Goal: Information Seeking & Learning: Learn about a topic

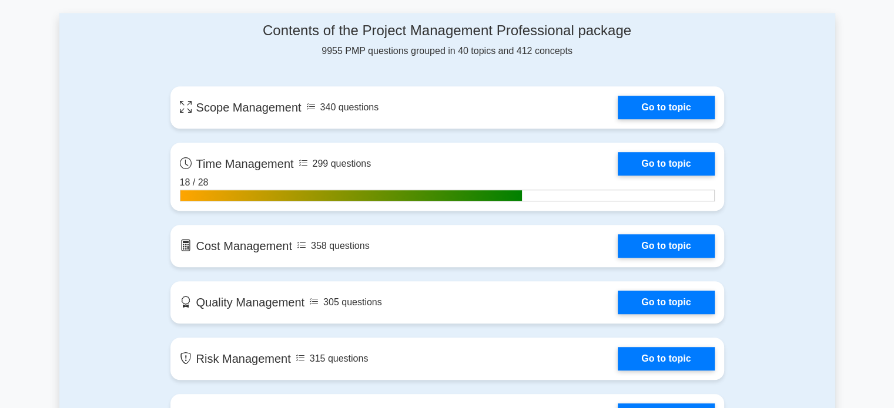
scroll to position [855, 0]
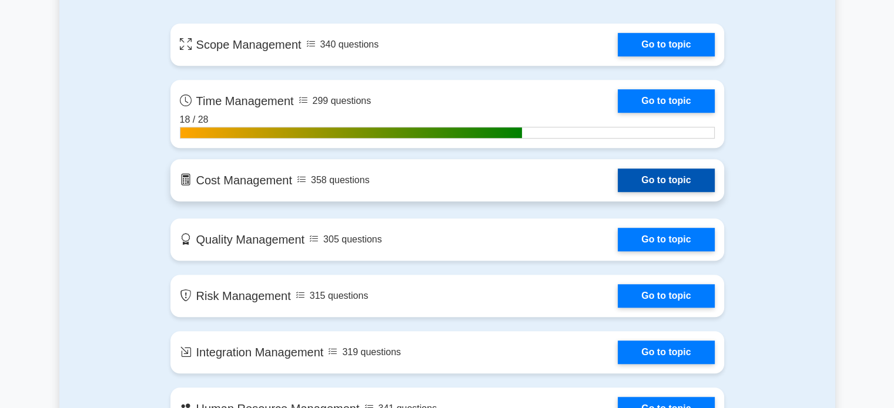
click at [618, 176] on link "Go to topic" at bounding box center [666, 181] width 96 height 24
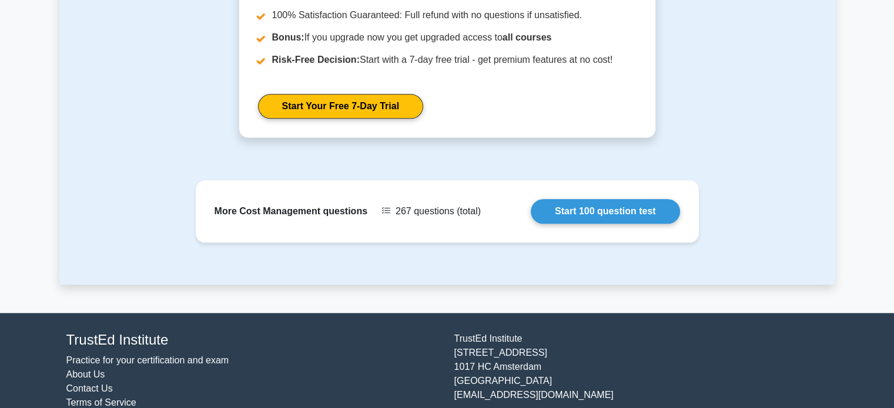
scroll to position [1252, 0]
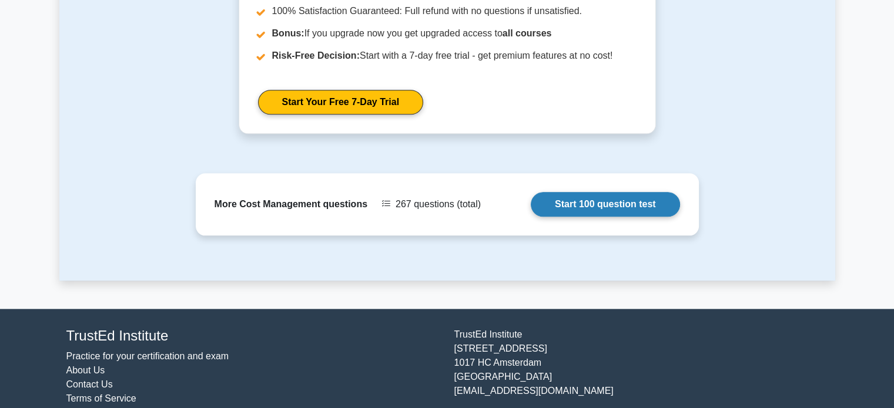
click at [639, 212] on link "Start 100 question test" at bounding box center [605, 204] width 149 height 25
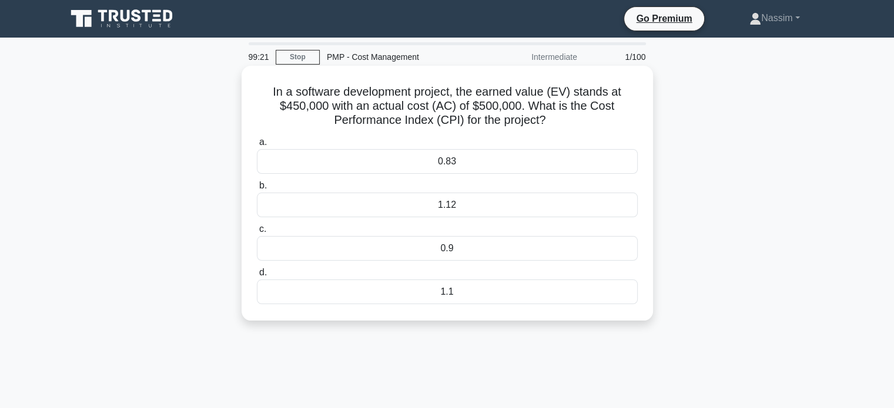
click at [431, 260] on div "0.9" at bounding box center [447, 248] width 381 height 25
click at [257, 233] on input "c. 0.9" at bounding box center [257, 230] width 0 height 8
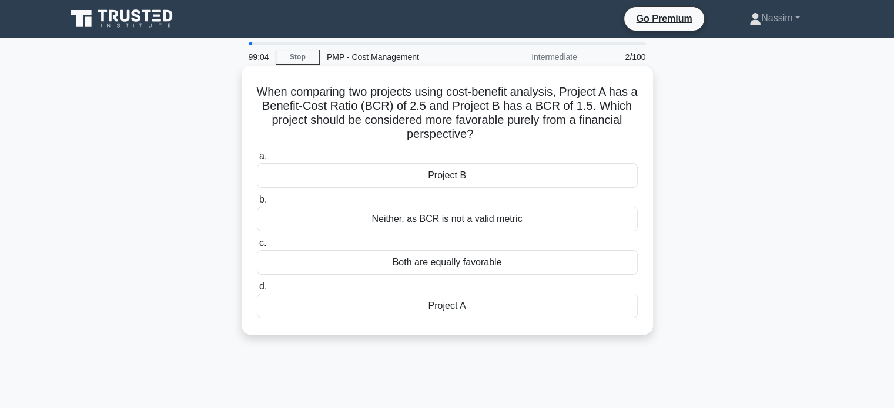
click at [450, 303] on div "Project A" at bounding box center [447, 306] width 381 height 25
click at [257, 291] on input "d. Project A" at bounding box center [257, 287] width 0 height 8
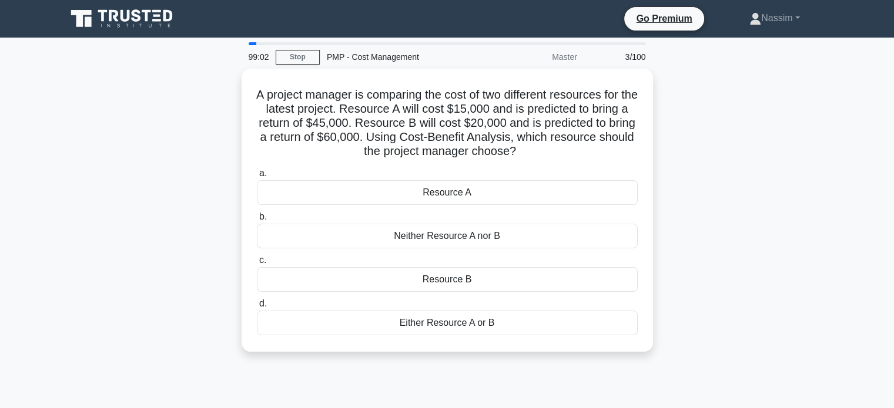
click at [123, 177] on div "A project manager is comparing the cost of two different resources for the late…" at bounding box center [447, 217] width 776 height 297
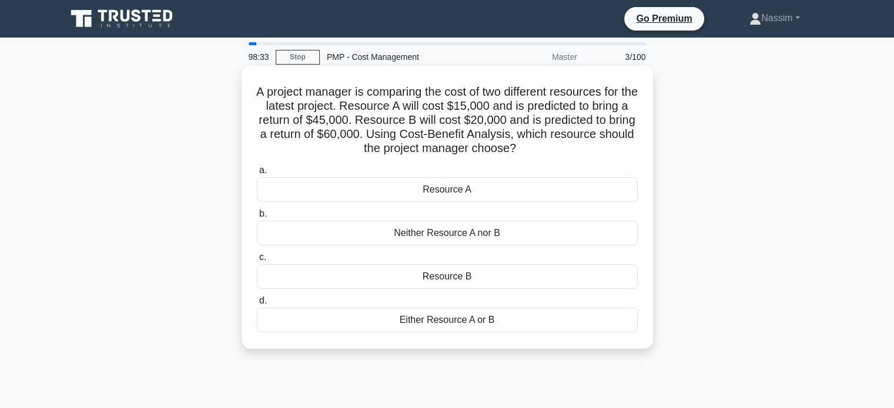
click at [472, 279] on div "Resource B" at bounding box center [447, 276] width 381 height 25
click at [257, 262] on input "c. Resource B" at bounding box center [257, 258] width 0 height 8
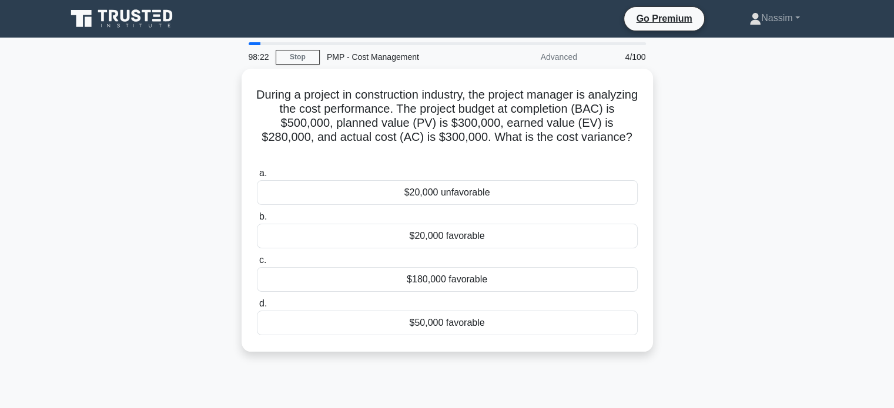
click at [108, 197] on div "During a project in construction industry, the project manager is analyzing the…" at bounding box center [447, 217] width 776 height 297
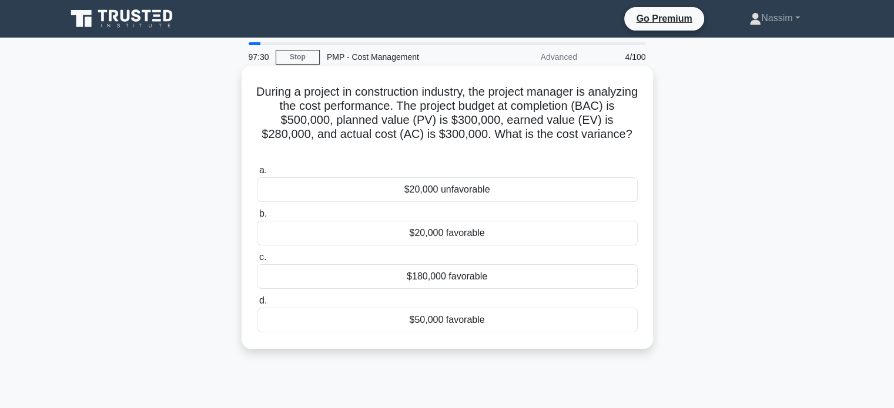
click at [479, 192] on div "$20,000 unfavorable" at bounding box center [447, 189] width 381 height 25
click at [257, 175] on input "a. $20,000 unfavorable" at bounding box center [257, 171] width 0 height 8
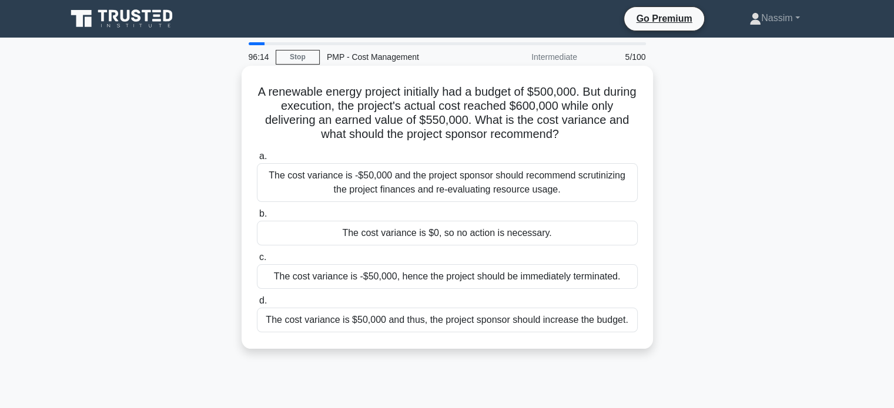
click at [487, 188] on div "The cost variance is -$50,000 and the project sponsor should recommend scrutini…" at bounding box center [447, 182] width 381 height 39
click at [257, 160] on input "a. The cost variance is -$50,000 and the project sponsor should recommend scrut…" at bounding box center [257, 157] width 0 height 8
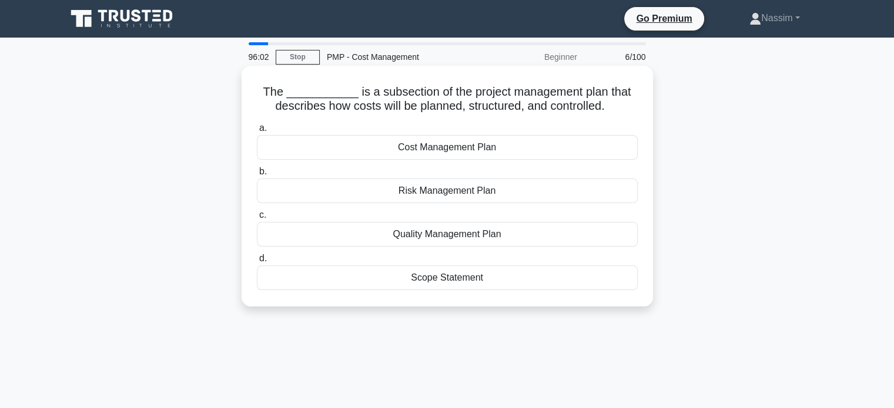
click at [503, 146] on div "Cost Management Plan" at bounding box center [447, 147] width 381 height 25
click at [257, 132] on input "a. Cost Management Plan" at bounding box center [257, 129] width 0 height 8
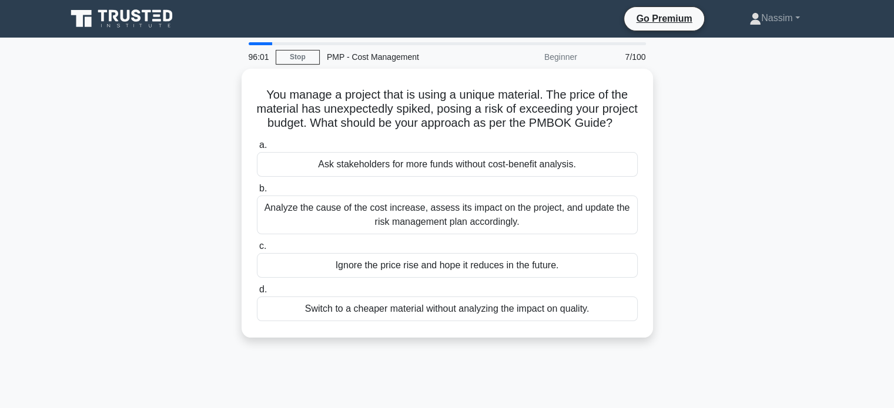
click at [108, 187] on div "You manage a project that is using a unique material. The price of the material…" at bounding box center [447, 210] width 776 height 283
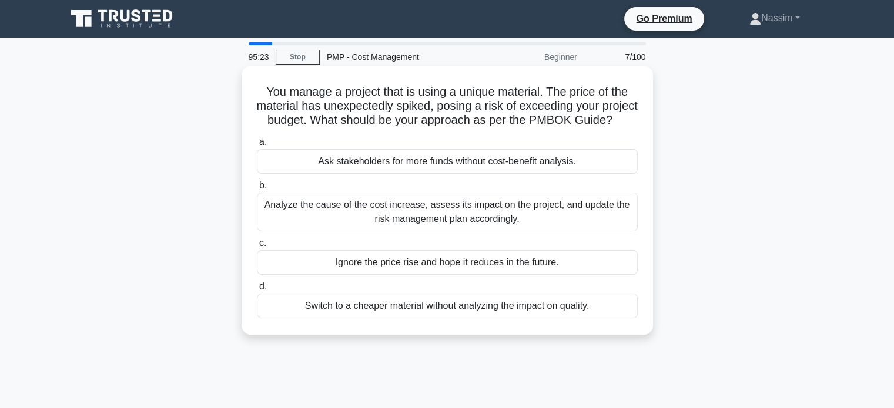
click at [355, 215] on div "Analyze the cause of the cost increase, assess its impact on the project, and u…" at bounding box center [447, 212] width 381 height 39
click at [257, 190] on input "b. Analyze the cause of the cost increase, assess its impact on the project, an…" at bounding box center [257, 186] width 0 height 8
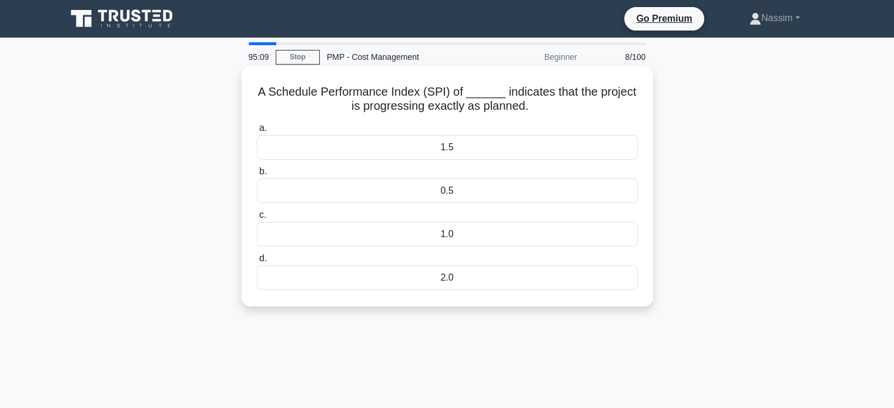
click at [451, 242] on div "1.0" at bounding box center [447, 234] width 381 height 25
click at [257, 219] on input "c. 1.0" at bounding box center [257, 216] width 0 height 8
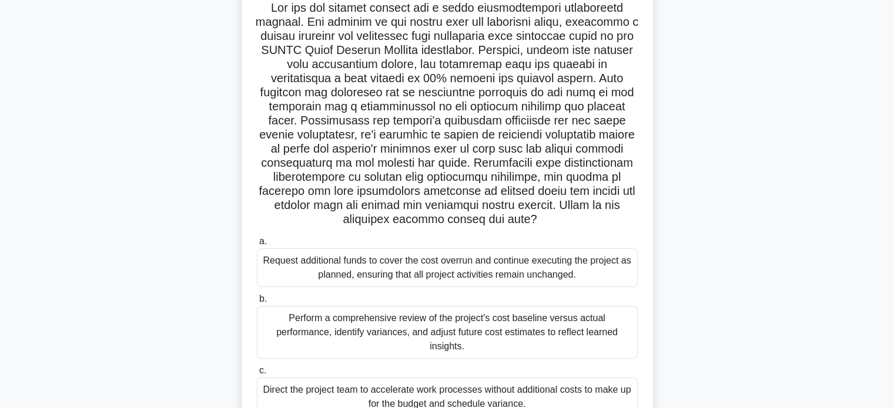
scroll to position [226, 0]
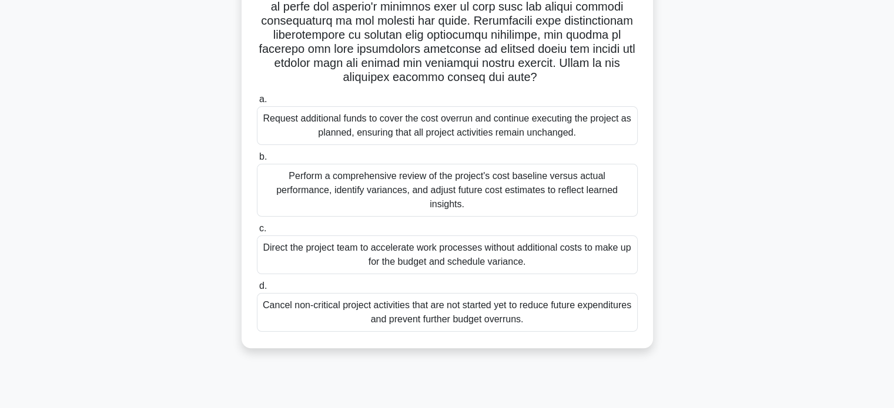
click at [390, 184] on div "Perform a comprehensive review of the project's cost baseline versus actual per…" at bounding box center [447, 190] width 381 height 53
click at [257, 161] on input "b. Perform a comprehensive review of the project's cost baseline versus actual …" at bounding box center [257, 157] width 0 height 8
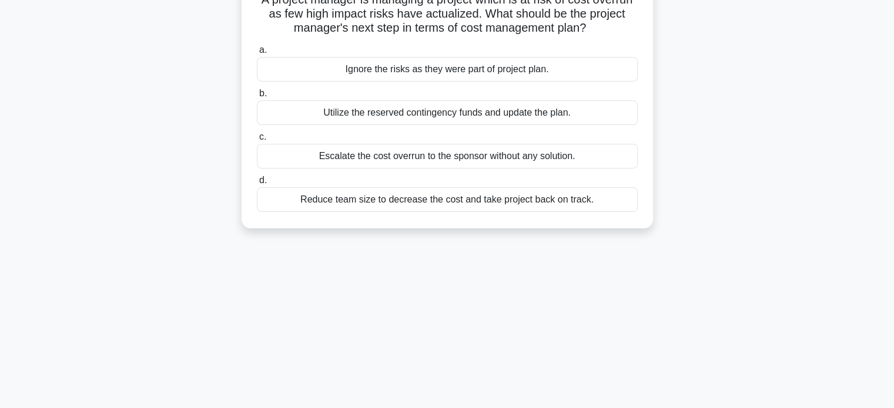
scroll to position [0, 0]
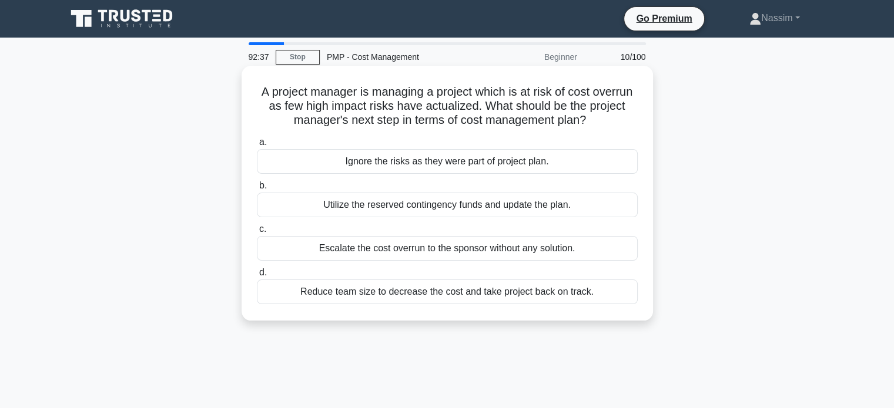
click at [410, 206] on div "Utilize the reserved contingency funds and update the plan." at bounding box center [447, 205] width 381 height 25
click at [257, 190] on input "b. Utilize the reserved contingency funds and update the plan." at bounding box center [257, 186] width 0 height 8
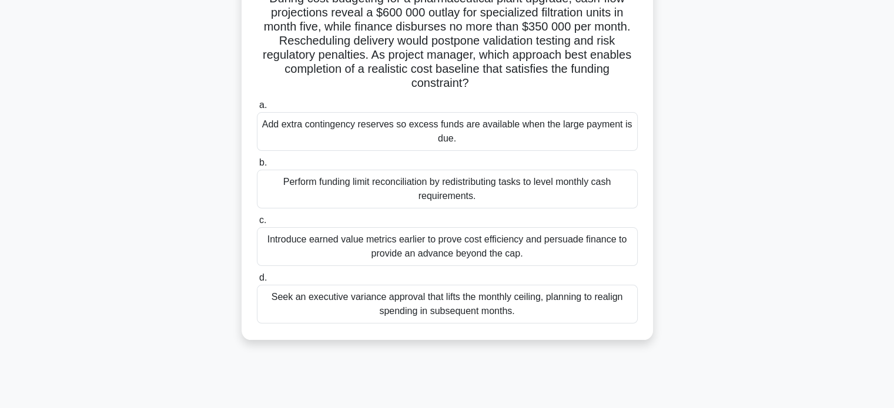
scroll to position [97, 0]
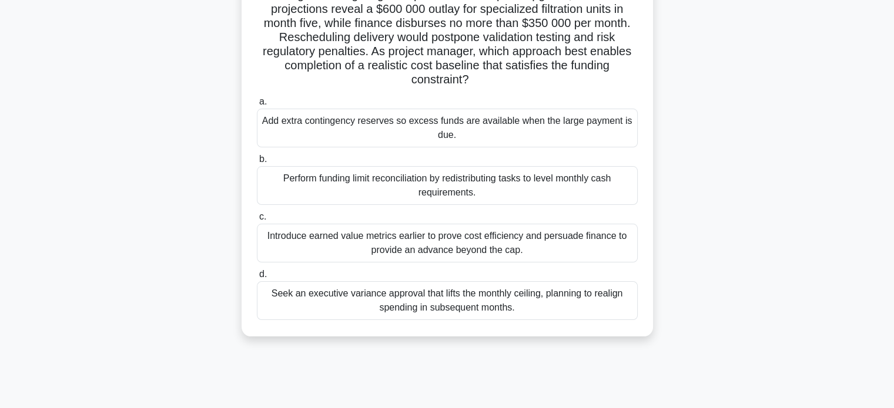
click at [397, 243] on div "Introduce earned value metrics earlier to prove cost efficiency and persuade fi…" at bounding box center [447, 243] width 381 height 39
click at [257, 221] on input "c. Introduce earned value metrics earlier to prove cost efficiency and persuade…" at bounding box center [257, 217] width 0 height 8
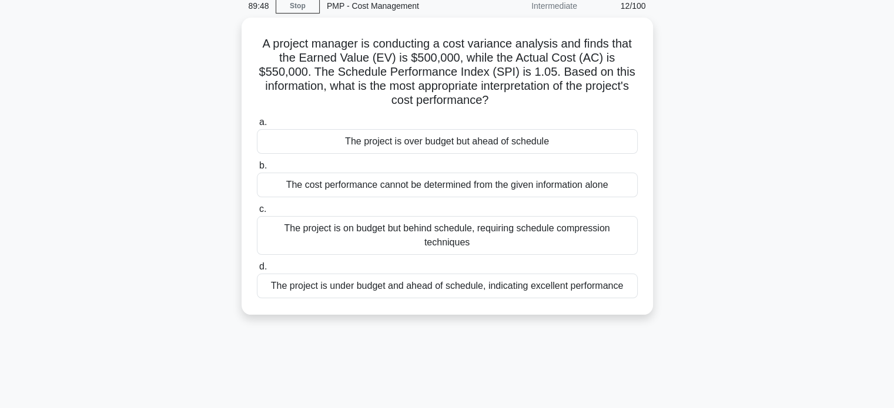
scroll to position [0, 0]
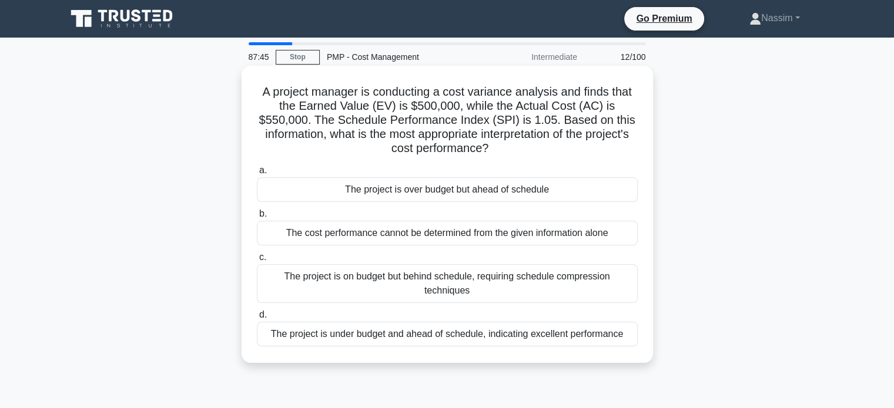
click at [465, 186] on div "The project is over budget but ahead of schedule" at bounding box center [447, 189] width 381 height 25
click at [257, 175] on input "a. The project is over budget but ahead of schedule" at bounding box center [257, 171] width 0 height 8
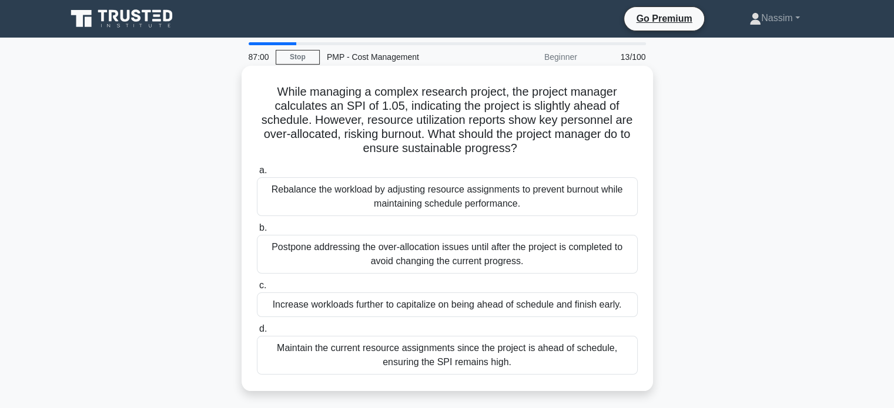
click at [427, 200] on div "Rebalance the workload by adjusting resource assignments to prevent burnout whi…" at bounding box center [447, 196] width 381 height 39
click at [257, 175] on input "a. Rebalance the workload by adjusting resource assignments to prevent burnout …" at bounding box center [257, 171] width 0 height 8
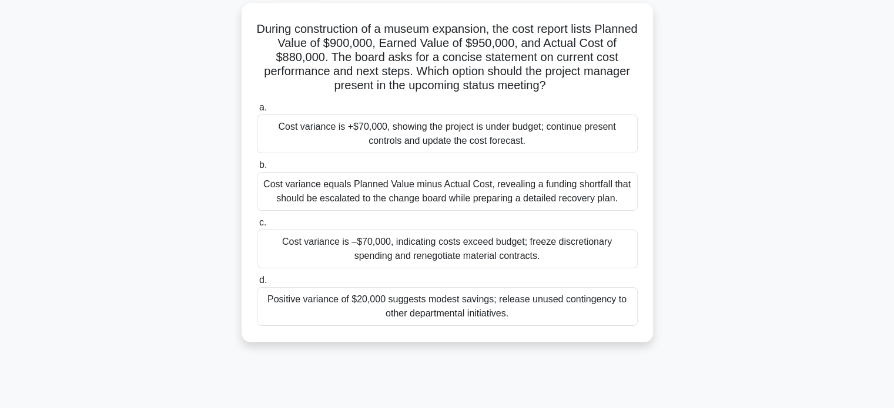
scroll to position [65, 0]
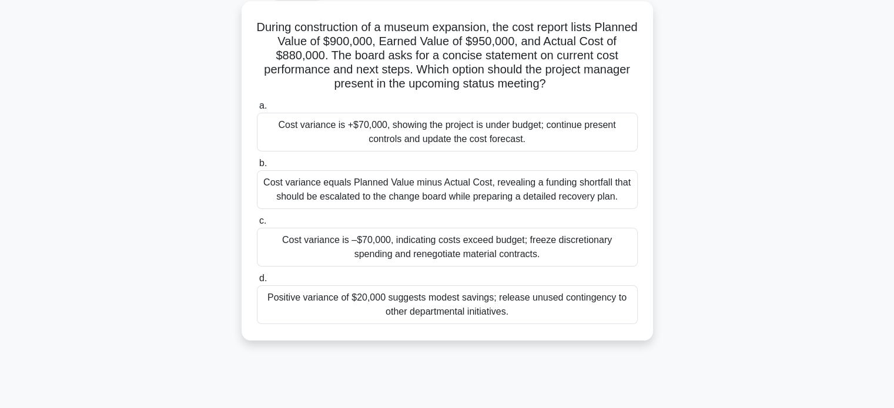
click at [396, 133] on div "Cost variance is +$70,000, showing the project is under budget; continue presen…" at bounding box center [447, 132] width 381 height 39
click at [257, 110] on input "a. Cost variance is +$70,000, showing the project is under budget; continue pre…" at bounding box center [257, 106] width 0 height 8
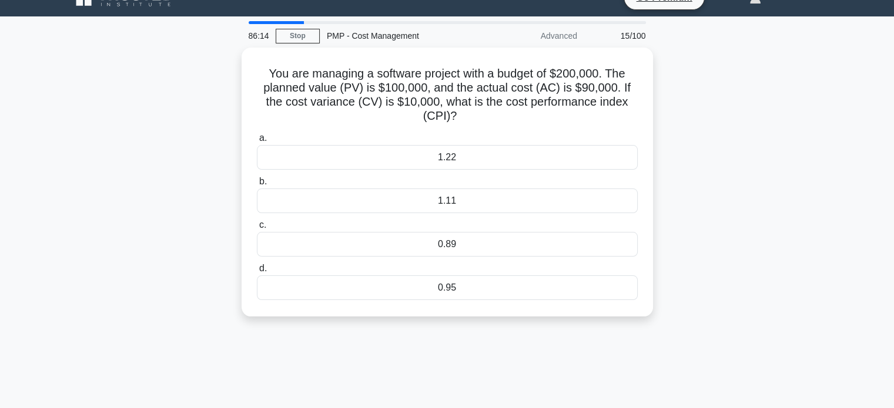
scroll to position [0, 0]
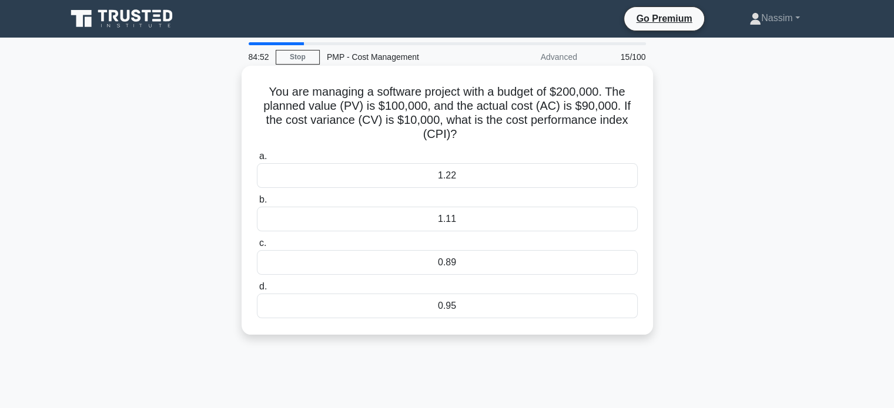
click at [473, 223] on div "1.11" at bounding box center [447, 219] width 381 height 25
click at [257, 204] on input "b. 1.11" at bounding box center [257, 200] width 0 height 8
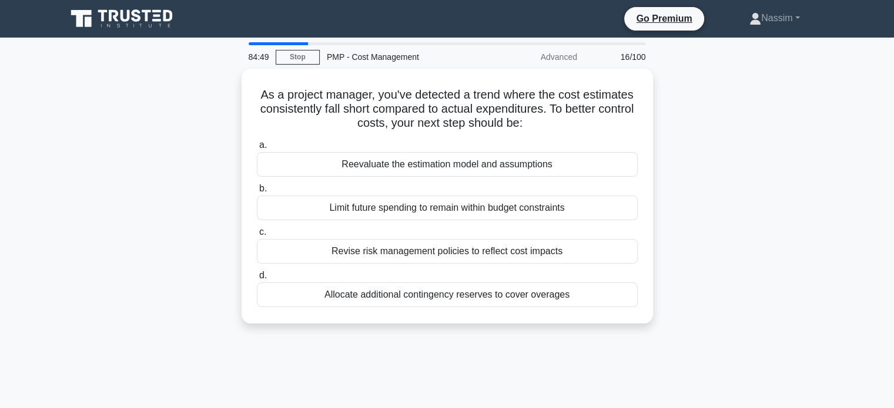
click at [780, 141] on div "As a project manager, you've detected a trend where the cost estimates consiste…" at bounding box center [447, 203] width 776 height 269
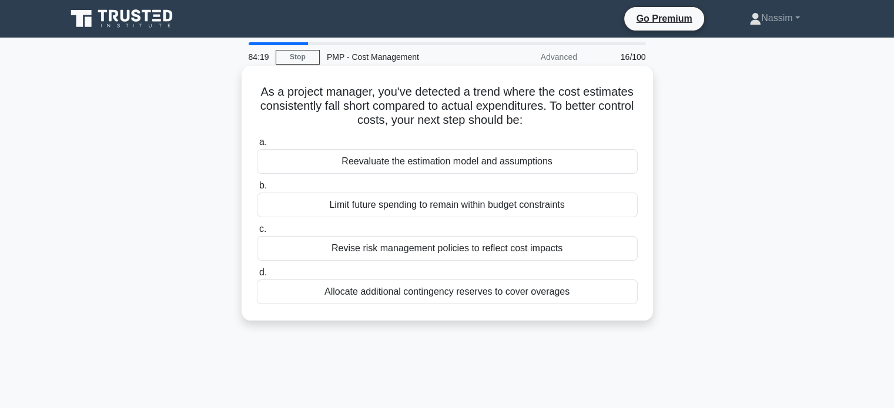
click at [419, 181] on label "b. Limit future spending to remain within budget constraints" at bounding box center [447, 198] width 381 height 39
click at [257, 182] on input "b. Limit future spending to remain within budget constraints" at bounding box center [257, 186] width 0 height 8
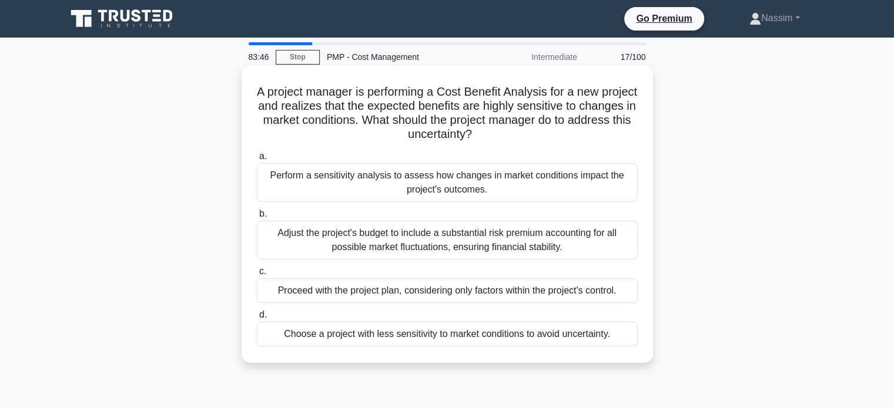
click at [428, 169] on div "Perform a sensitivity analysis to assess how changes in market conditions impac…" at bounding box center [447, 182] width 381 height 39
click at [257, 160] on input "a. Perform a sensitivity analysis to assess how changes in market conditions im…" at bounding box center [257, 157] width 0 height 8
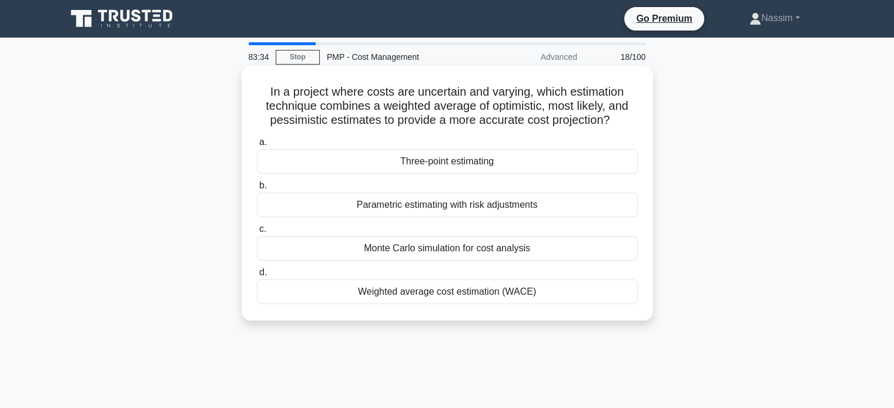
click at [458, 169] on div "Three-point estimating" at bounding box center [447, 161] width 381 height 25
click at [257, 146] on input "a. Three-point estimating" at bounding box center [257, 143] width 0 height 8
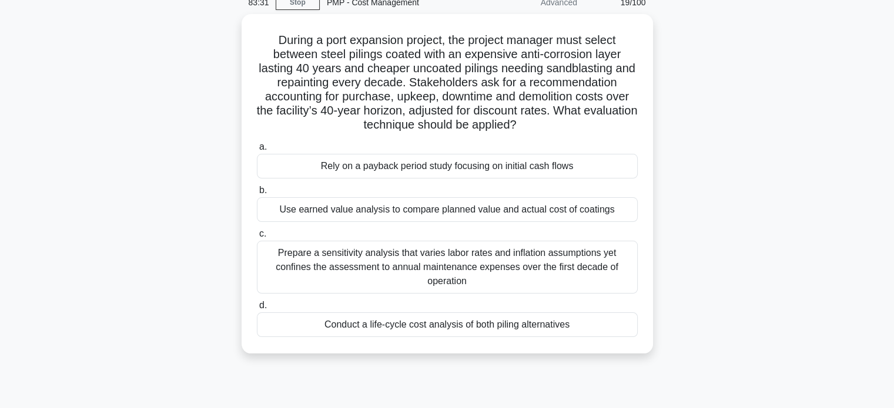
scroll to position [51, 0]
click at [413, 256] on div "Prepare a sensitivity analysis that varies labor rates and inflation assumption…" at bounding box center [447, 268] width 381 height 53
click at [257, 239] on input "c. Prepare a sensitivity analysis that varies labor rates and inflation assumpt…" at bounding box center [257, 235] width 0 height 8
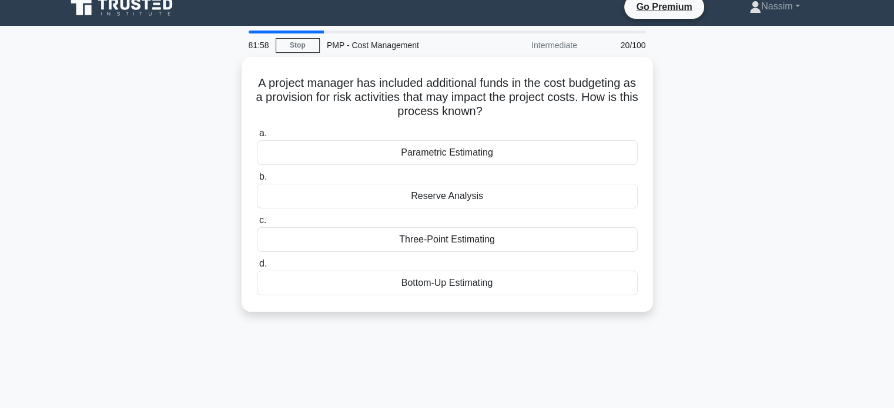
scroll to position [0, 0]
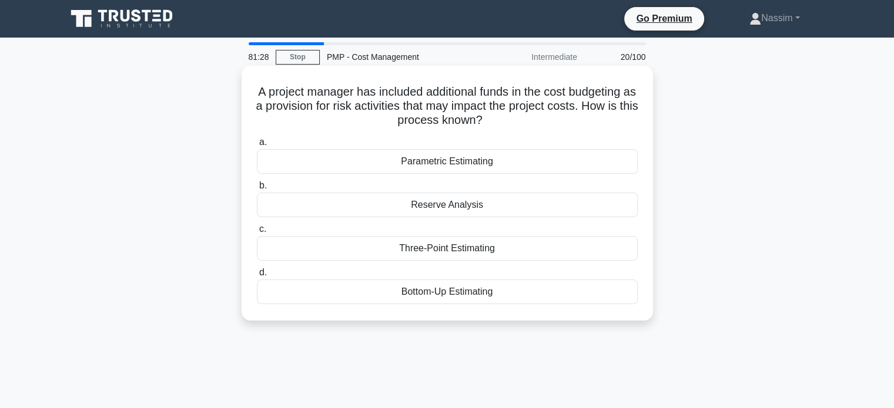
click at [427, 203] on div "Reserve Analysis" at bounding box center [447, 205] width 381 height 25
click at [257, 190] on input "b. Reserve Analysis" at bounding box center [257, 186] width 0 height 8
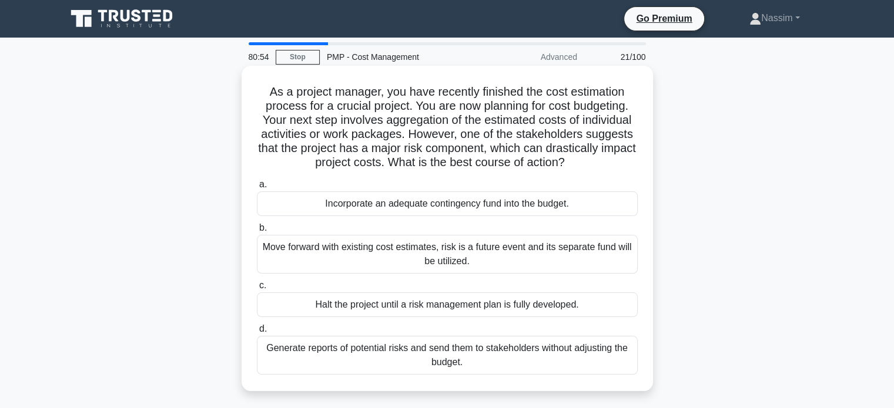
click at [409, 195] on div "Incorporate an adequate contingency fund into the budget." at bounding box center [447, 204] width 381 height 25
click at [257, 189] on input "a. Incorporate an adequate contingency fund into the budget." at bounding box center [257, 185] width 0 height 8
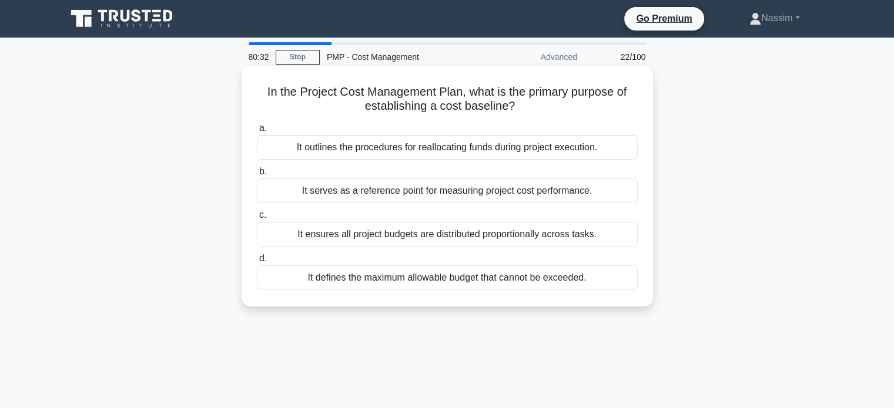
click at [439, 198] on div "It serves as a reference point for measuring project cost performance." at bounding box center [447, 191] width 381 height 25
click at [257, 176] on input "b. It serves as a reference point for measuring project cost performance." at bounding box center [257, 172] width 0 height 8
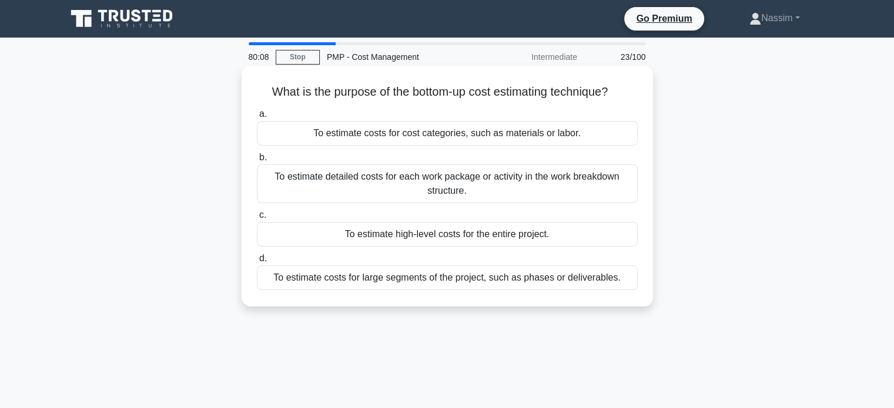
click at [542, 186] on div "To estimate detailed costs for each work package or activity in the work breakd…" at bounding box center [447, 184] width 381 height 39
click at [257, 162] on input "b. To estimate detailed costs for each work package or activity in the work bre…" at bounding box center [257, 158] width 0 height 8
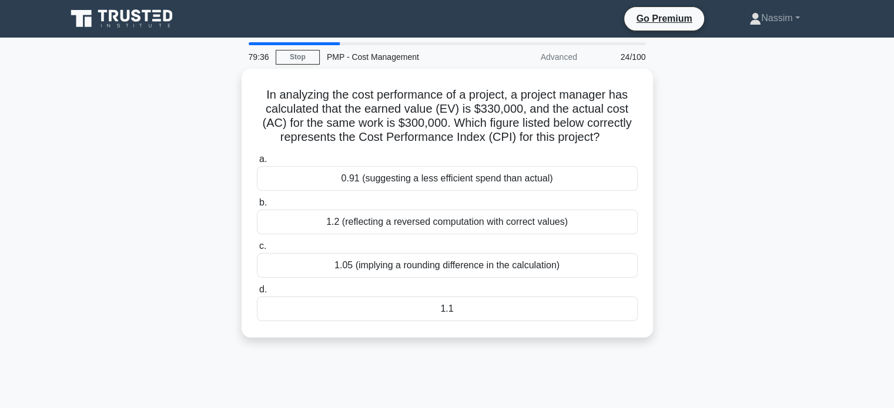
click at [28, 148] on main "79:36 Stop PMP - Cost Management Advanced 24/100 In analyzing the cost performa…" at bounding box center [447, 336] width 894 height 597
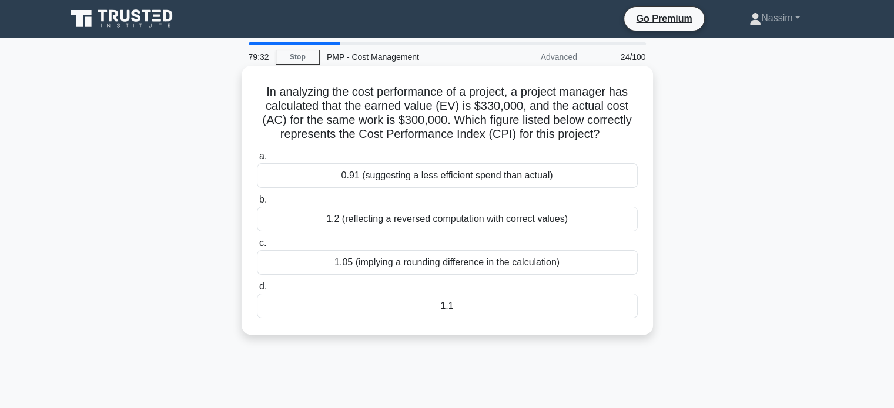
click at [469, 303] on div "1.1" at bounding box center [447, 306] width 381 height 25
click at [257, 291] on input "d. 1.1" at bounding box center [257, 287] width 0 height 8
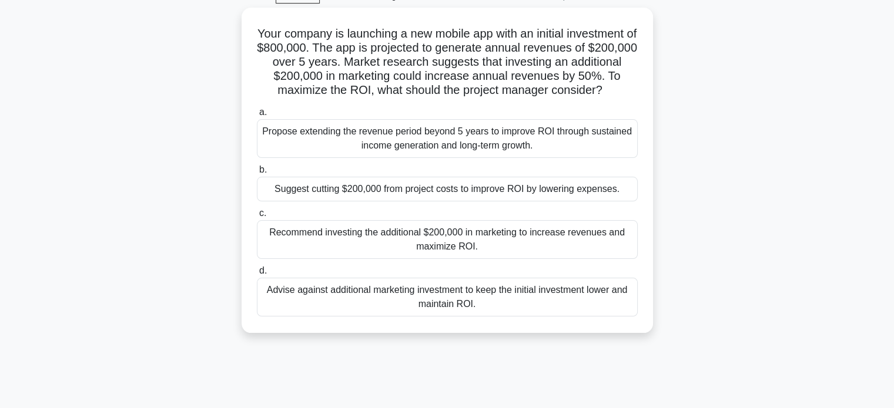
scroll to position [59, 0]
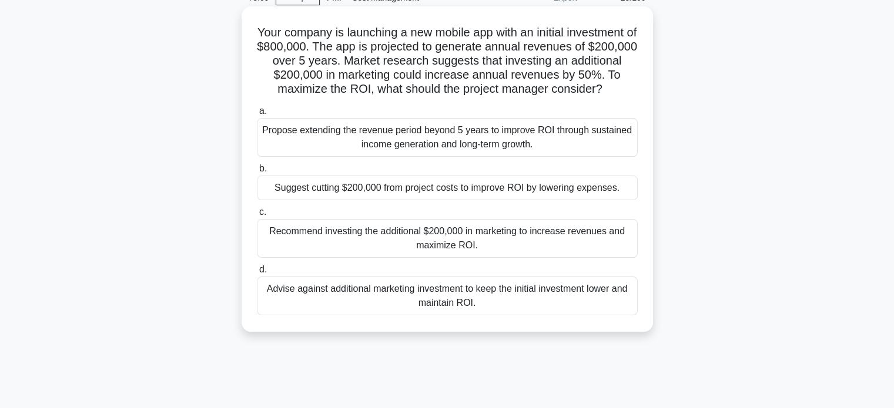
click at [414, 253] on div "Recommend investing the additional $200,000 in marketing to increase revenues a…" at bounding box center [447, 238] width 381 height 39
click at [257, 216] on input "c. Recommend investing the additional $200,000 in marketing to increase revenue…" at bounding box center [257, 213] width 0 height 8
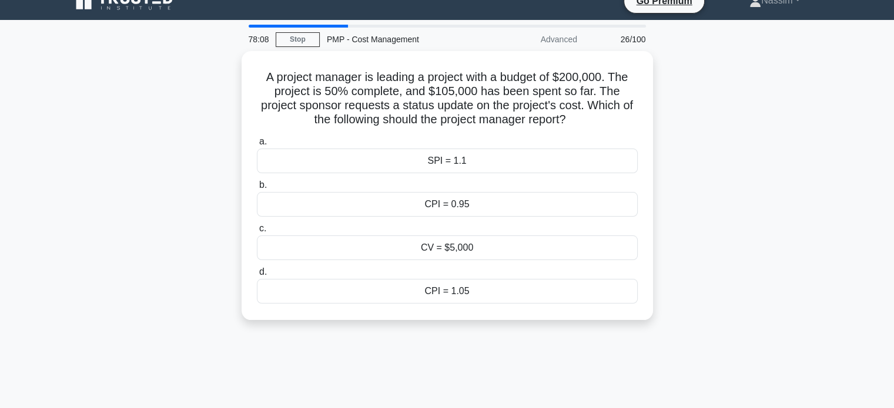
scroll to position [0, 0]
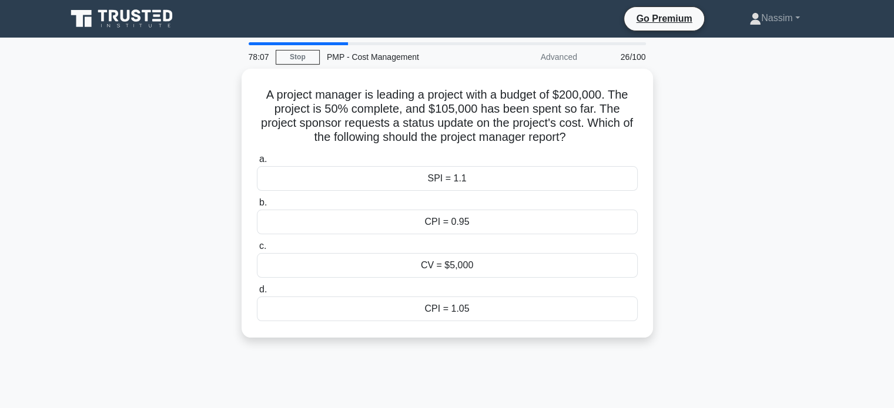
click at [750, 227] on div "A project manager is leading a project with a budget of $200,000. The project i…" at bounding box center [447, 210] width 776 height 283
click at [729, 195] on div "A project manager is leading a project with a budget of $200,000. The project i…" at bounding box center [447, 210] width 776 height 283
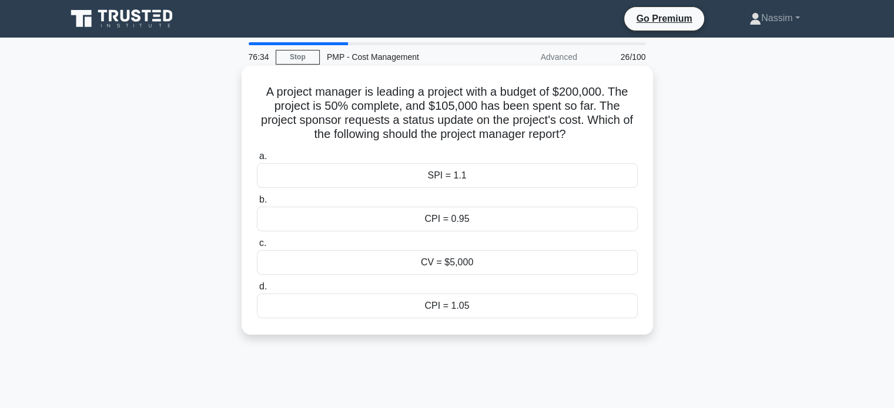
click at [447, 213] on div "CPI = 0.95" at bounding box center [447, 219] width 381 height 25
click at [257, 204] on input "b. CPI = 0.95" at bounding box center [257, 200] width 0 height 8
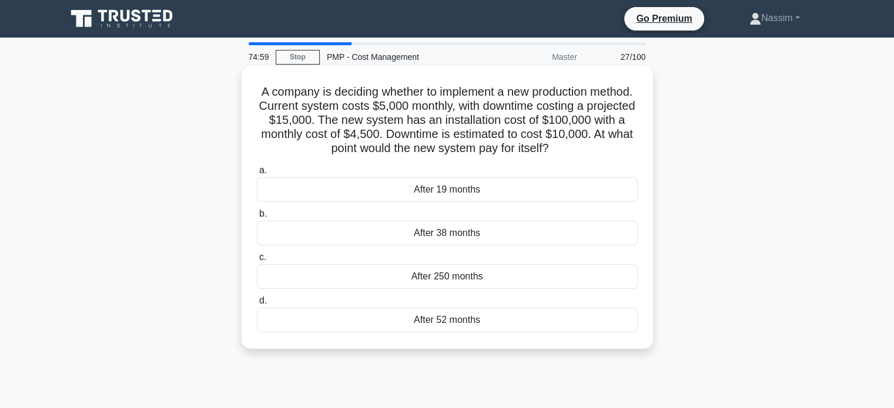
click at [471, 197] on div "After 19 months" at bounding box center [447, 189] width 381 height 25
click at [257, 175] on input "a. After 19 months" at bounding box center [257, 171] width 0 height 8
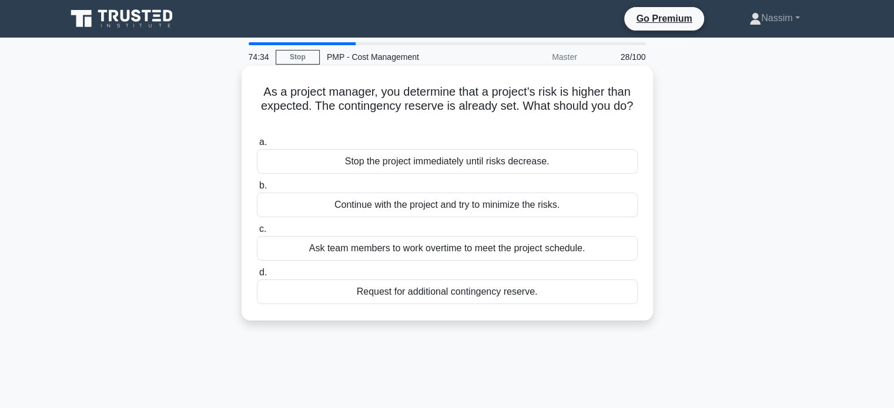
click at [455, 209] on div "Continue with the project and try to minimize the risks." at bounding box center [447, 205] width 381 height 25
click at [257, 190] on input "b. Continue with the project and try to minimize the risks." at bounding box center [257, 186] width 0 height 8
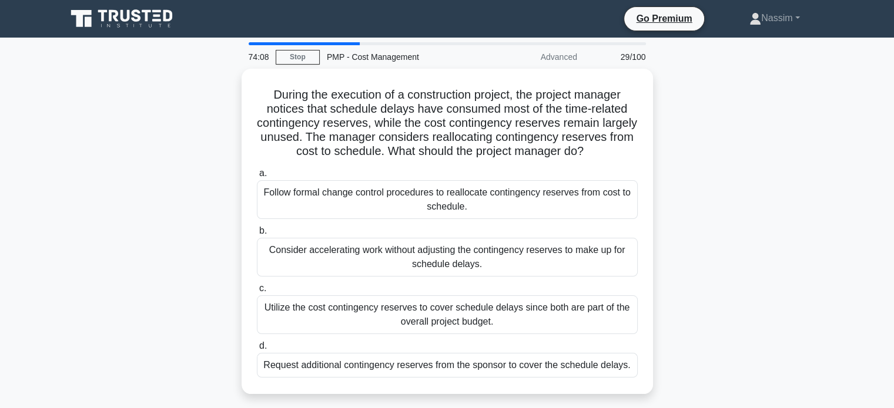
click at [764, 146] on div "During the execution of a construction project, the project manager notices tha…" at bounding box center [447, 239] width 776 height 340
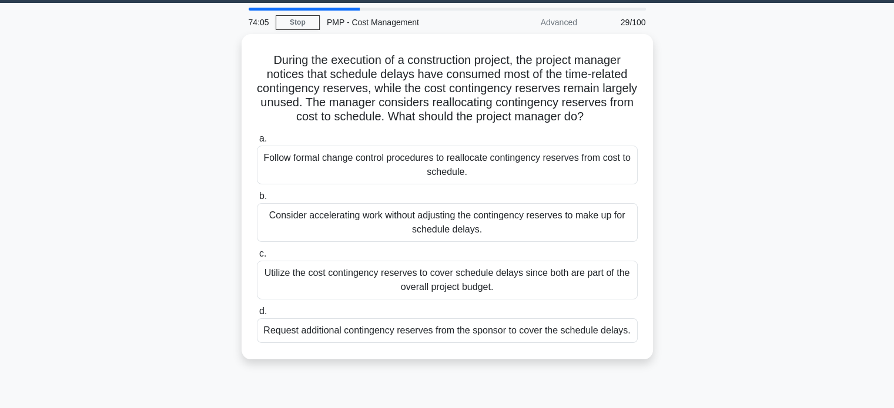
scroll to position [37, 0]
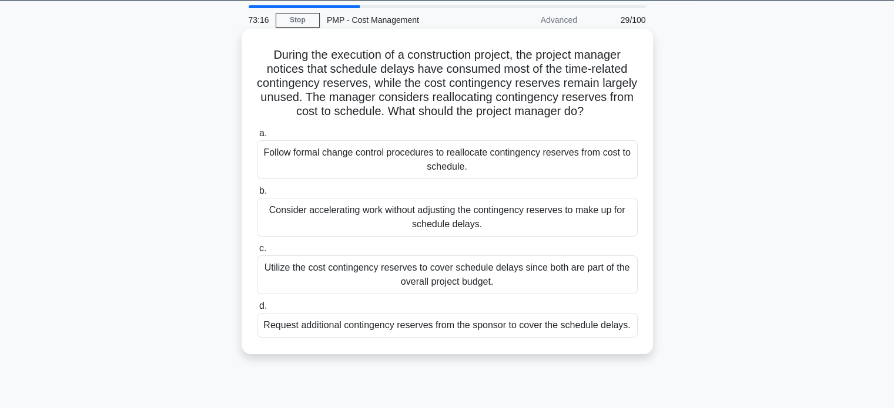
click at [470, 179] on div "Follow formal change control procedures to reallocate contingency reserves from…" at bounding box center [447, 159] width 381 height 39
click at [257, 138] on input "a. Follow formal change control procedures to reallocate contingency reserves f…" at bounding box center [257, 134] width 0 height 8
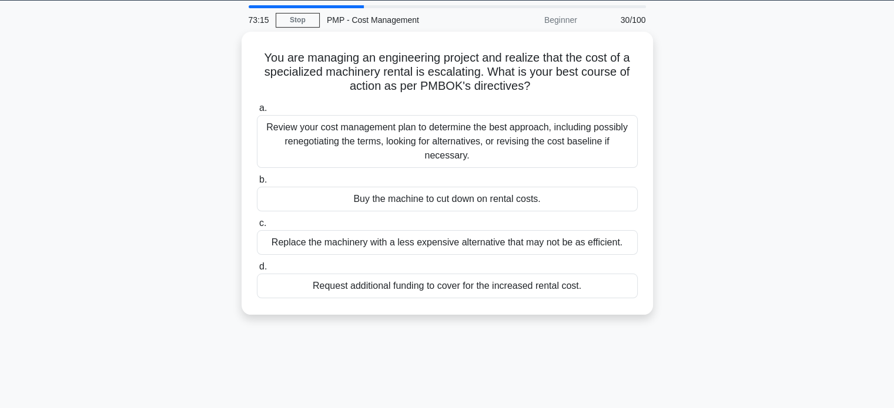
scroll to position [0, 0]
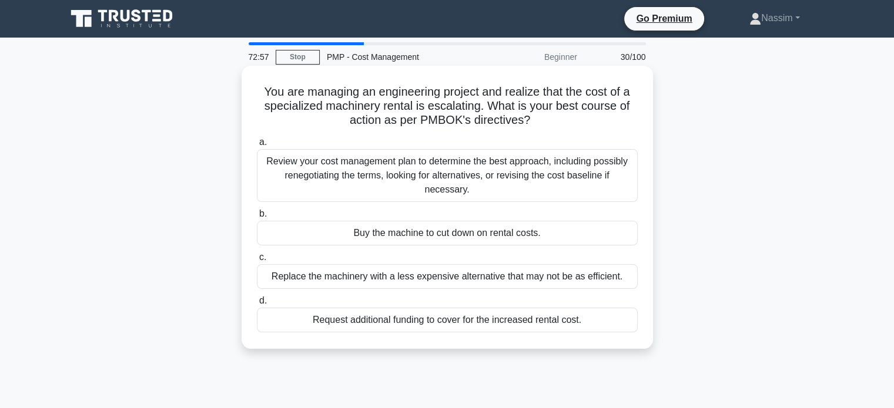
click at [508, 156] on div "Review your cost management plan to determine the best approach, including poss…" at bounding box center [447, 175] width 381 height 53
click at [257, 146] on input "a. Review your cost management plan to determine the best approach, including p…" at bounding box center [257, 143] width 0 height 8
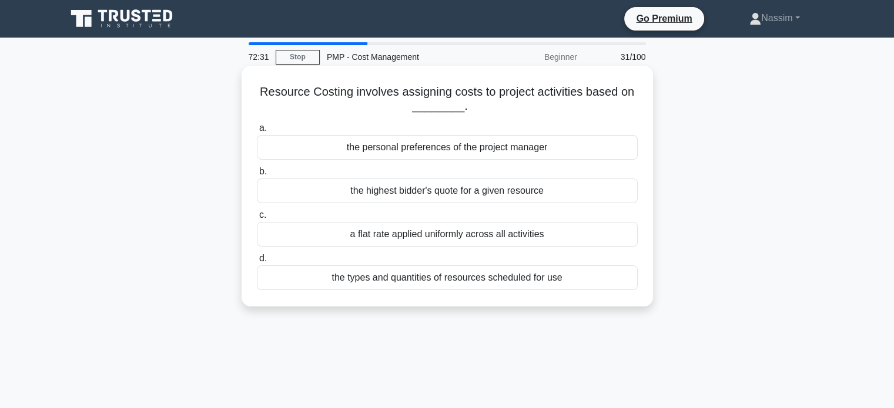
click at [429, 273] on div "the types and quantities of resources scheduled for use" at bounding box center [447, 278] width 381 height 25
click at [257, 263] on input "d. the types and quantities of resources scheduled for use" at bounding box center [257, 259] width 0 height 8
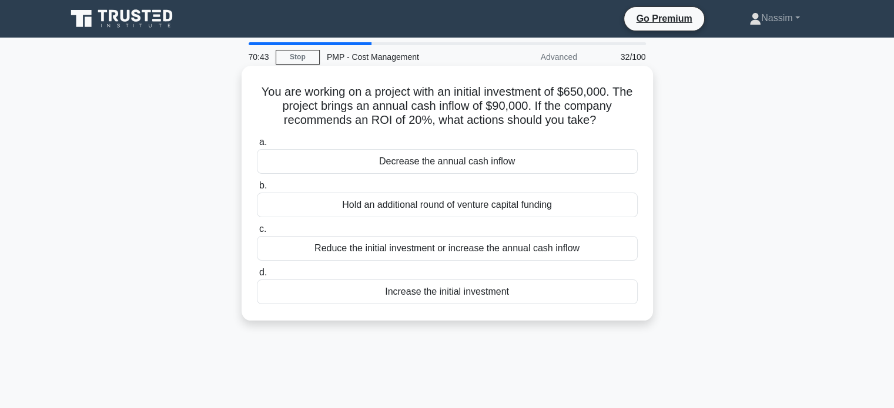
click at [433, 247] on div "Reduce the initial investment or increase the annual cash inflow" at bounding box center [447, 248] width 381 height 25
click at [257, 233] on input "c. Reduce the initial investment or increase the annual cash inflow" at bounding box center [257, 230] width 0 height 8
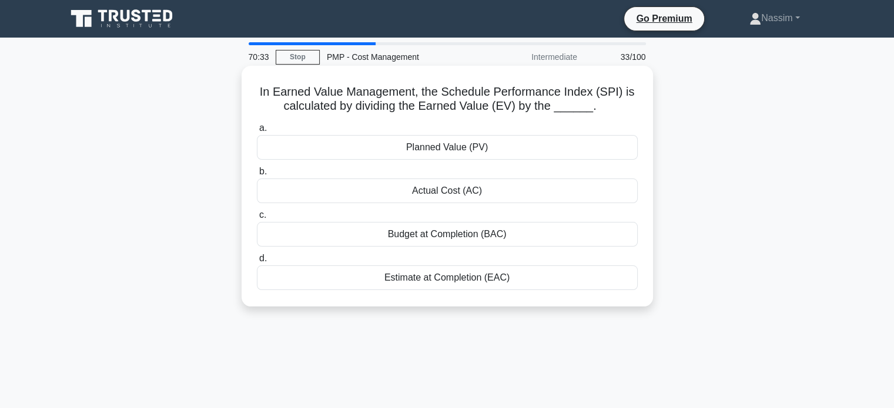
click at [444, 150] on div "Planned Value (PV)" at bounding box center [447, 147] width 381 height 25
click at [257, 132] on input "a. Planned Value (PV)" at bounding box center [257, 129] width 0 height 8
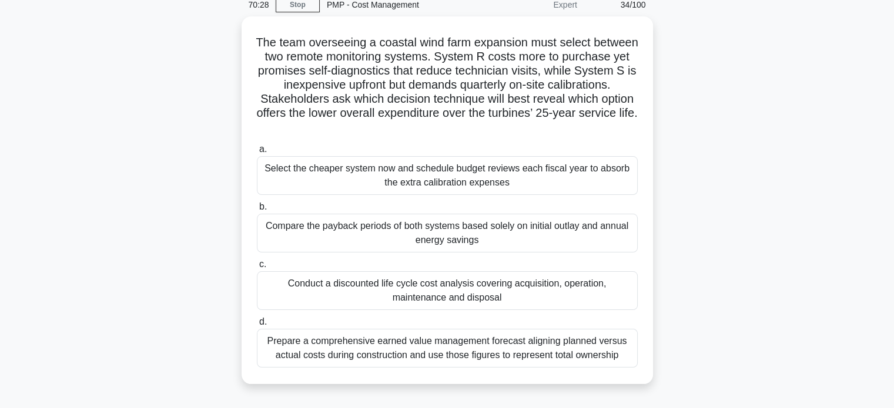
scroll to position [54, 0]
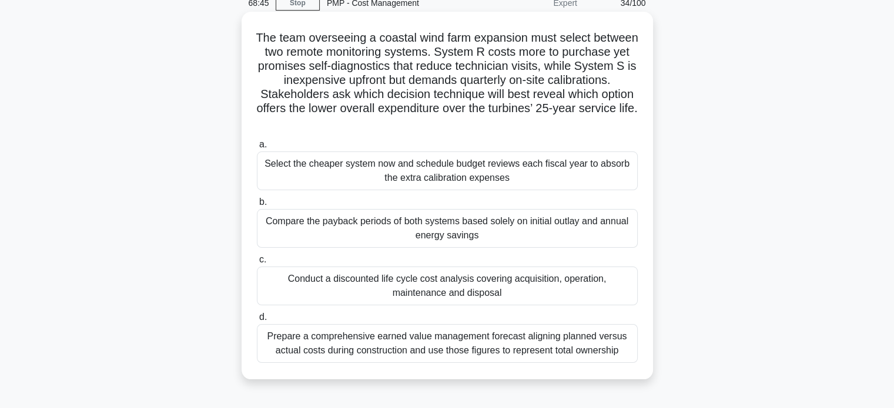
click at [477, 238] on div "Compare the payback periods of both systems based solely on initial outlay and …" at bounding box center [447, 228] width 381 height 39
click at [257, 206] on input "b. Compare the payback periods of both systems based solely on initial outlay a…" at bounding box center [257, 203] width 0 height 8
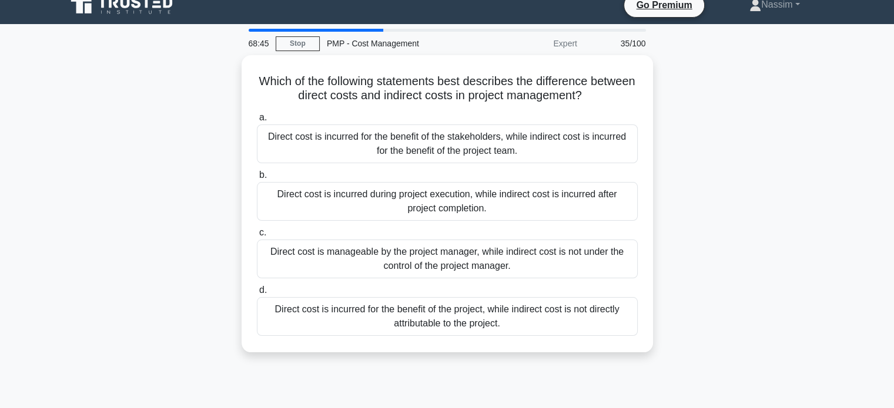
scroll to position [0, 0]
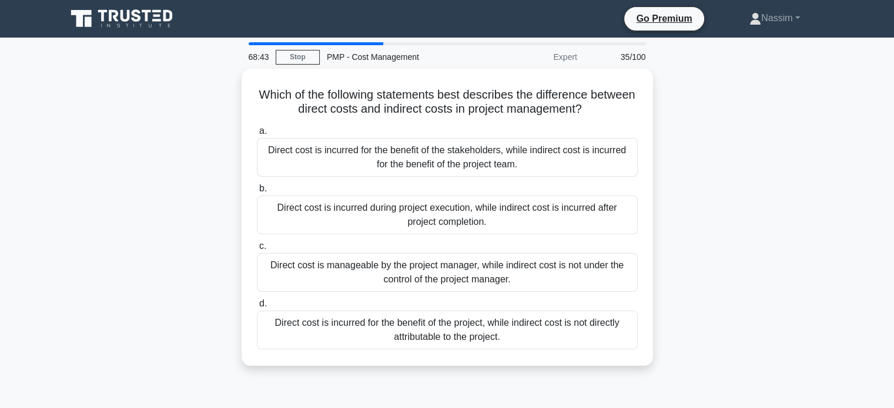
click at [167, 155] on div "Which of the following statements best describes the difference between direct …" at bounding box center [447, 224] width 776 height 311
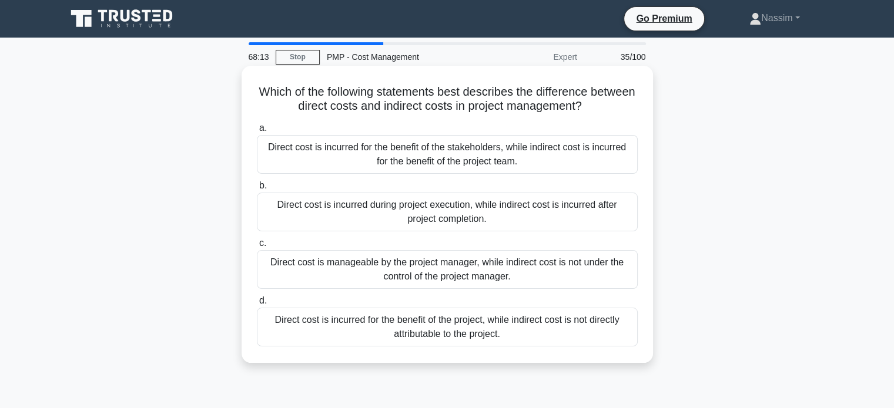
click at [501, 284] on div "Direct cost is manageable by the project manager, while indirect cost is not un…" at bounding box center [447, 269] width 381 height 39
click at [257, 247] on input "c. Direct cost is manageable by the project manager, while indirect cost is not…" at bounding box center [257, 244] width 0 height 8
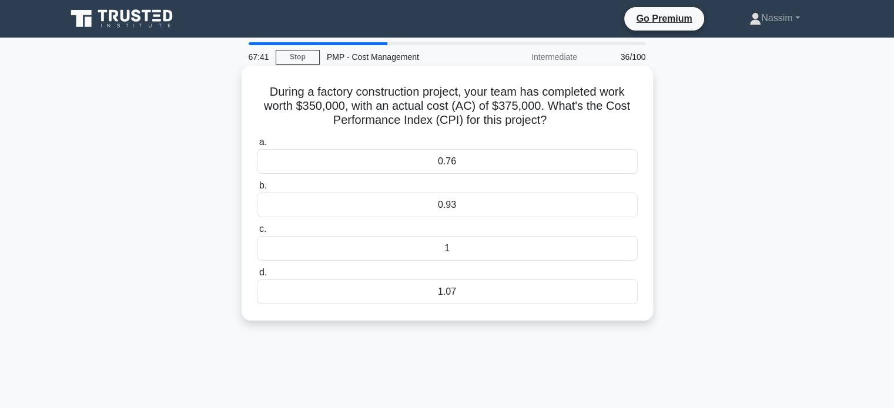
click at [468, 206] on div "0.93" at bounding box center [447, 205] width 381 height 25
click at [257, 190] on input "b. 0.93" at bounding box center [257, 186] width 0 height 8
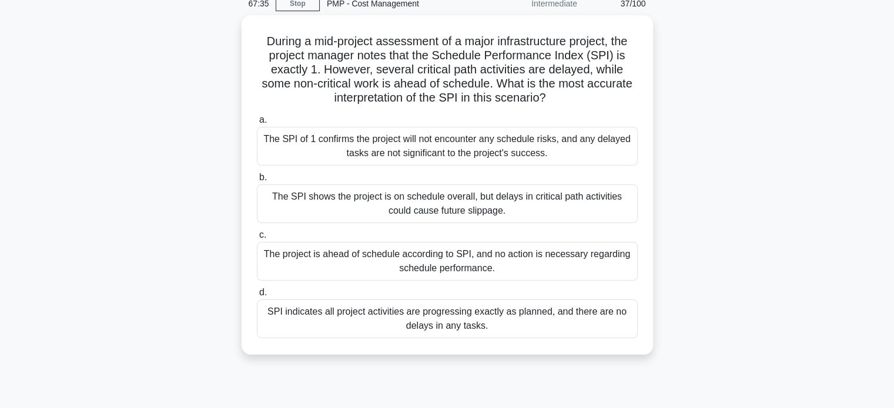
scroll to position [52, 0]
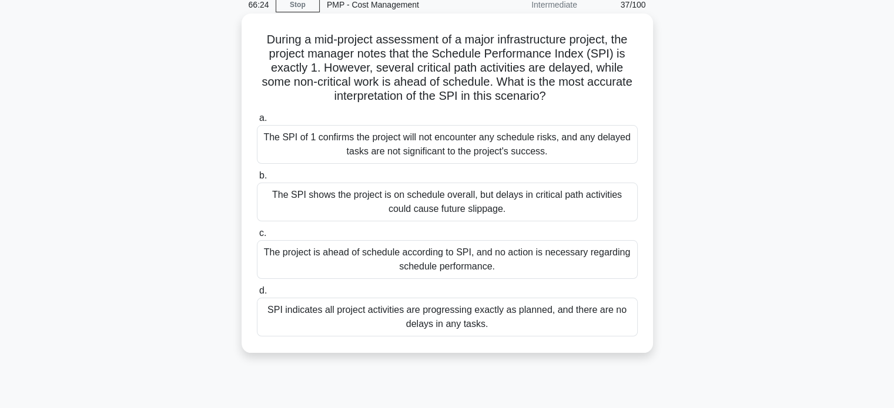
click at [423, 209] on div "The SPI shows the project is on schedule overall, but delays in critical path a…" at bounding box center [447, 202] width 381 height 39
click at [257, 180] on input "b. The SPI shows the project is on schedule overall, but delays in critical pat…" at bounding box center [257, 176] width 0 height 8
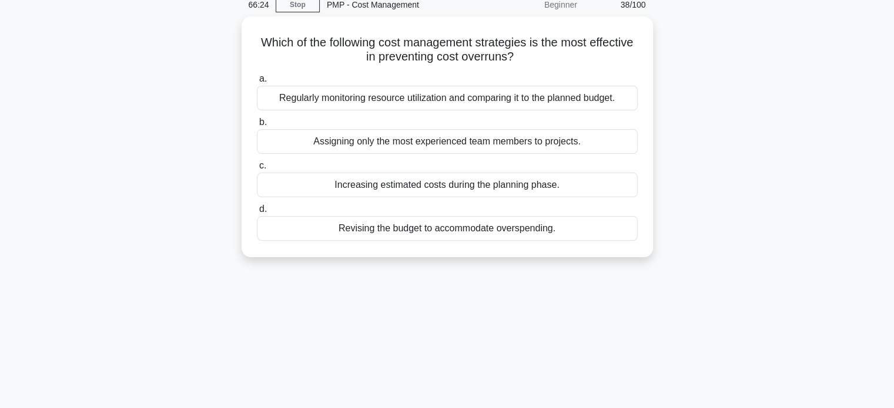
scroll to position [0, 0]
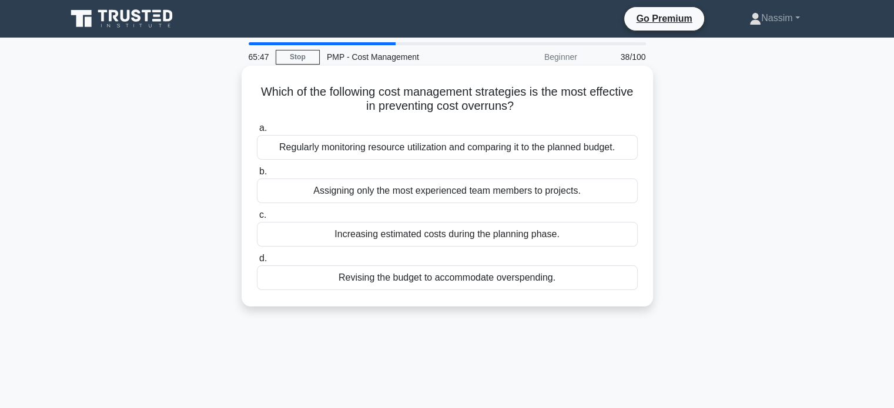
click at [401, 152] on div "Regularly monitoring resource utilization and comparing it to the planned budge…" at bounding box center [447, 147] width 381 height 25
click at [257, 132] on input "a. Regularly monitoring resource utilization and comparing it to the planned bu…" at bounding box center [257, 129] width 0 height 8
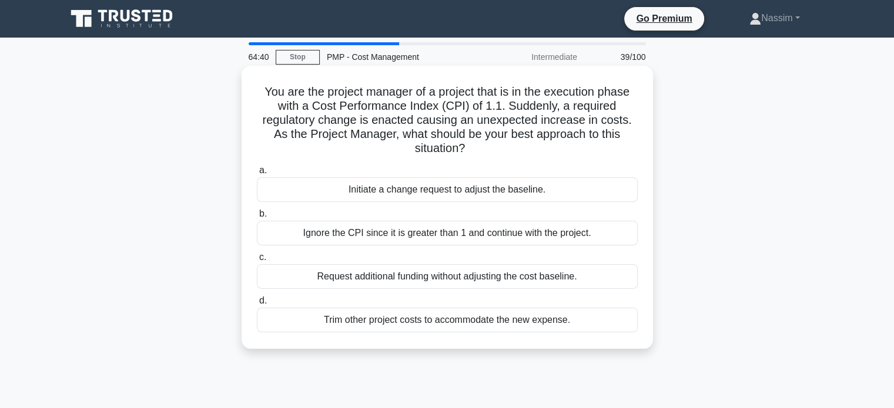
click at [520, 190] on div "Initiate a change request to adjust the baseline." at bounding box center [447, 189] width 381 height 25
click at [257, 175] on input "a. Initiate a change request to adjust the baseline." at bounding box center [257, 171] width 0 height 8
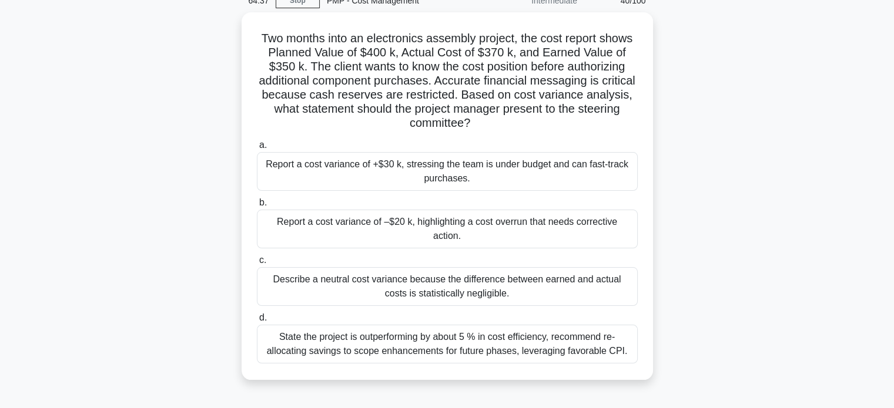
scroll to position [59, 0]
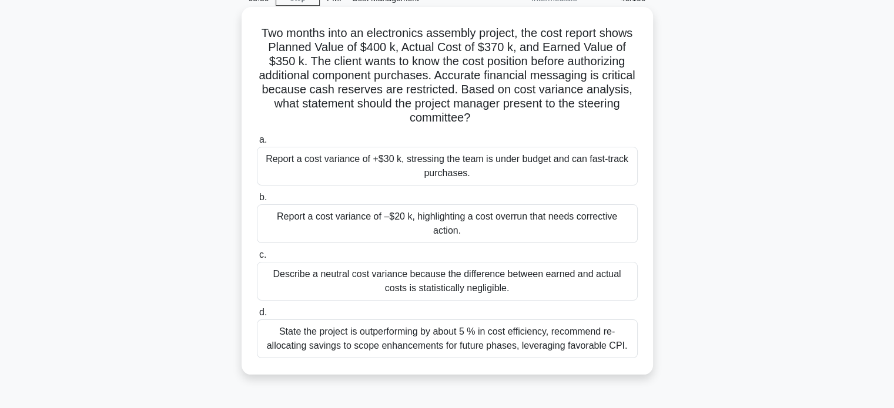
click at [369, 224] on div "Report a cost variance of –$20 k, highlighting a cost overrun that needs correc…" at bounding box center [447, 224] width 381 height 39
click at [257, 202] on input "b. Report a cost variance of –$20 k, highlighting a cost overrun that needs cor…" at bounding box center [257, 198] width 0 height 8
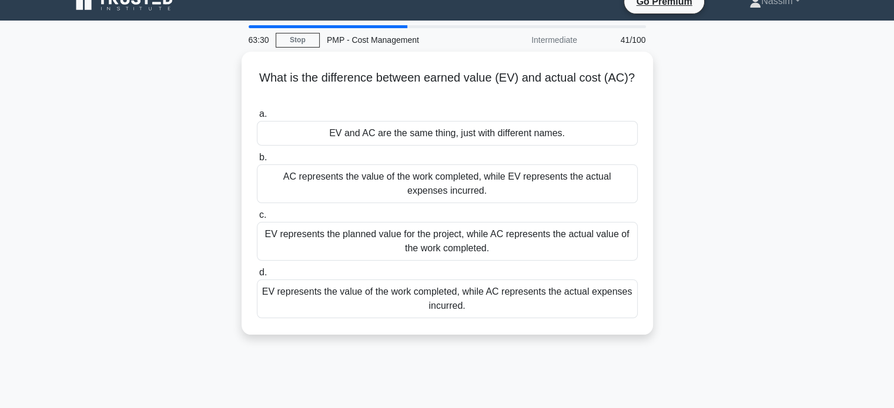
scroll to position [0, 0]
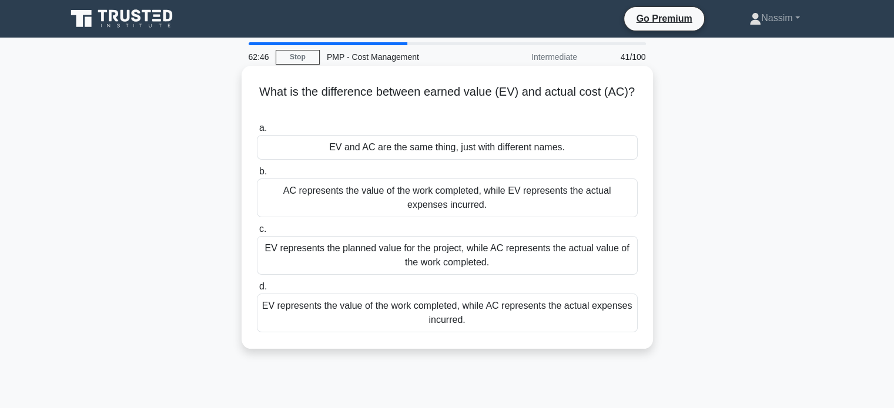
click at [550, 319] on div "EV represents the value of the work completed, while AC represents the actual e…" at bounding box center [447, 313] width 381 height 39
click at [257, 291] on input "d. EV represents the value of the work completed, while AC represents the actua…" at bounding box center [257, 287] width 0 height 8
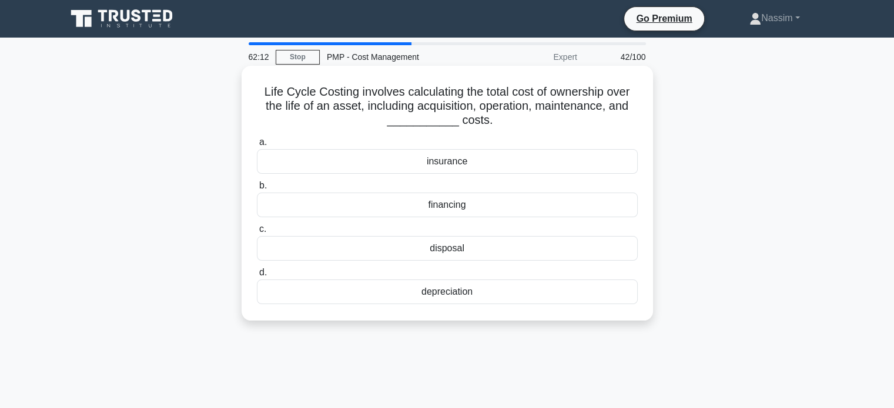
click at [457, 294] on div "depreciation" at bounding box center [447, 292] width 381 height 25
click at [257, 277] on input "d. depreciation" at bounding box center [257, 273] width 0 height 8
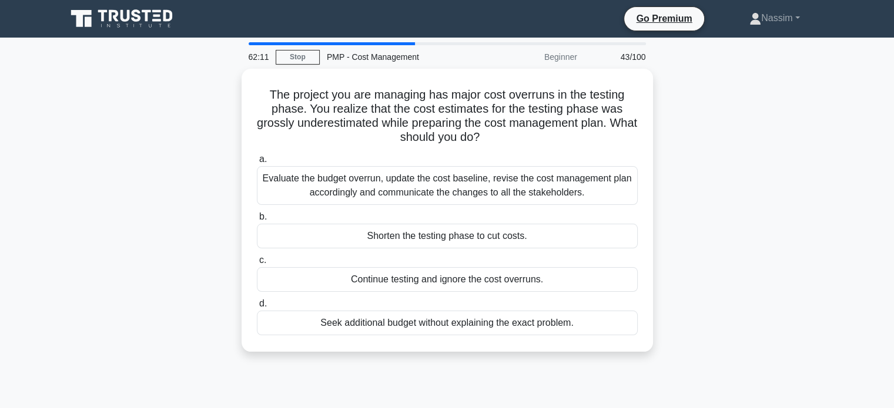
click at [178, 195] on div "The project you are managing has major cost overruns in the testing phase. You …" at bounding box center [447, 217] width 776 height 297
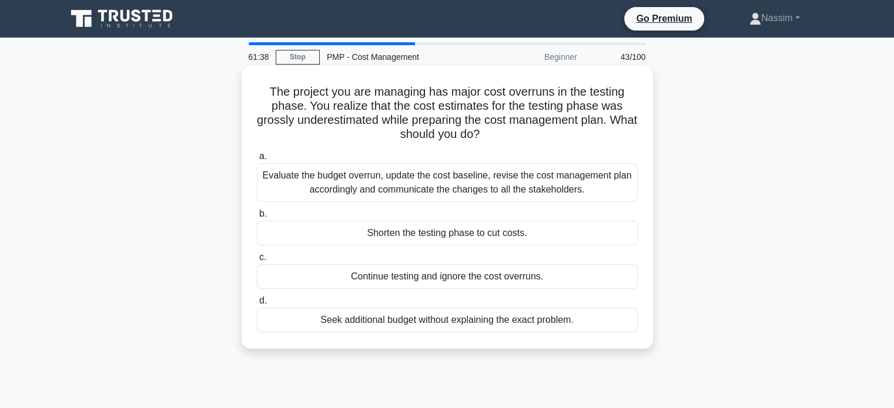
click at [393, 193] on div "Evaluate the budget overrun, update the cost baseline, revise the cost manageme…" at bounding box center [447, 182] width 381 height 39
click at [257, 160] on input "a. Evaluate the budget overrun, update the cost baseline, revise the cost manag…" at bounding box center [257, 157] width 0 height 8
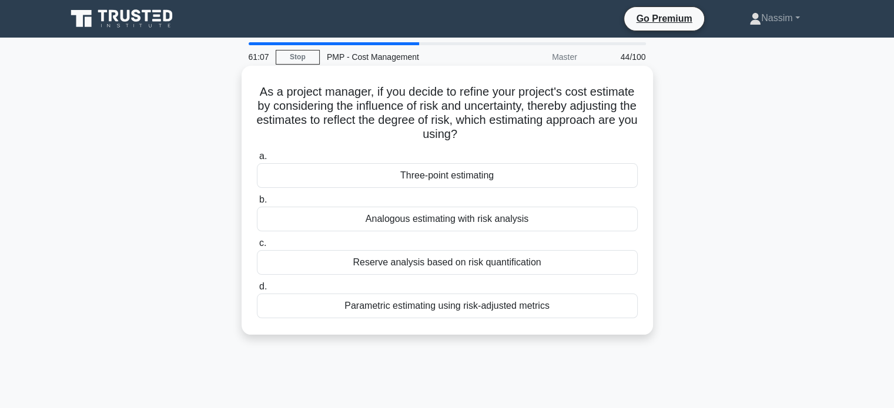
click at [461, 313] on div "Parametric estimating using risk-adjusted metrics" at bounding box center [447, 306] width 381 height 25
click at [257, 291] on input "d. Parametric estimating using risk-adjusted metrics" at bounding box center [257, 287] width 0 height 8
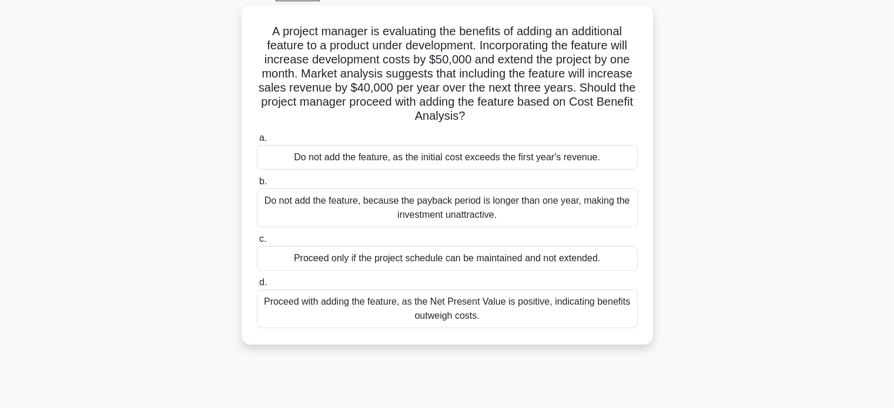
scroll to position [63, 0]
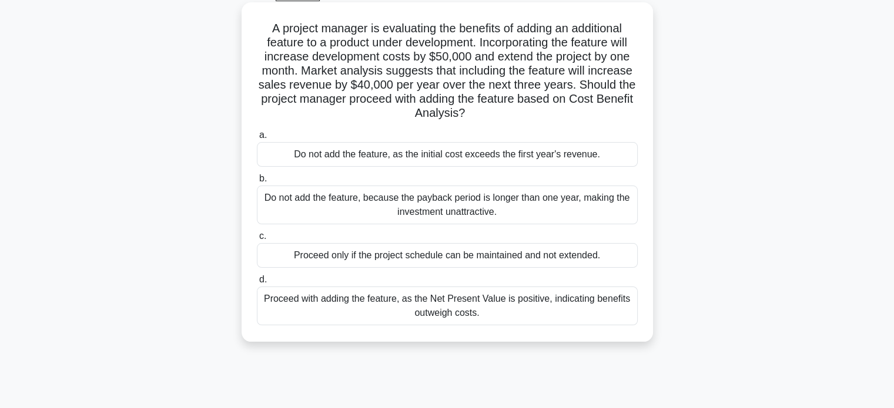
click at [465, 307] on div "Proceed with adding the feature, as the Net Present Value is positive, indicati…" at bounding box center [447, 306] width 381 height 39
click at [257, 284] on input "d. Proceed with adding the feature, as the Net Present Value is positive, indic…" at bounding box center [257, 280] width 0 height 8
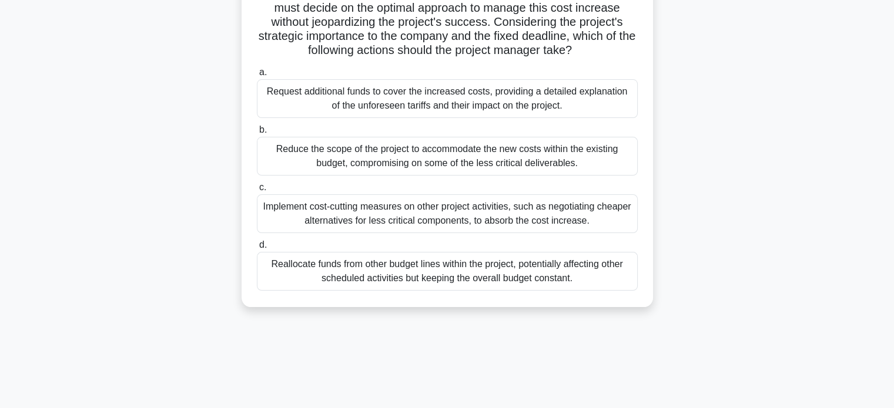
scroll to position [207, 0]
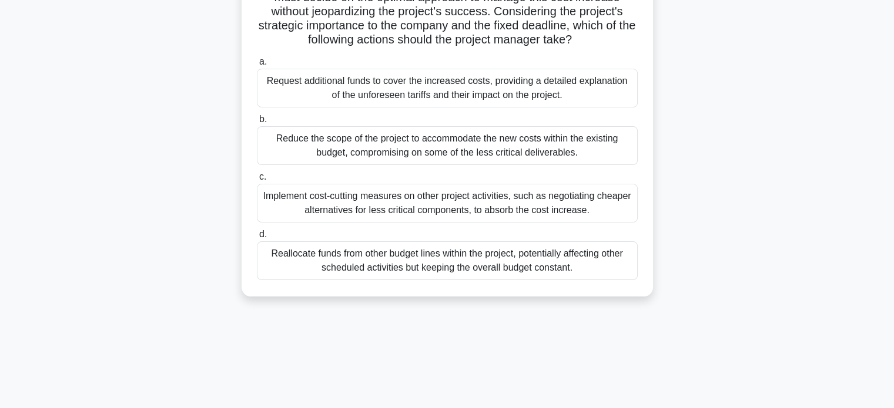
click at [458, 223] on div "Implement cost-cutting measures on other project activities, such as negotiatin…" at bounding box center [447, 203] width 381 height 39
click at [257, 181] on input "c. Implement cost-cutting measures on other project activities, such as negotia…" at bounding box center [257, 177] width 0 height 8
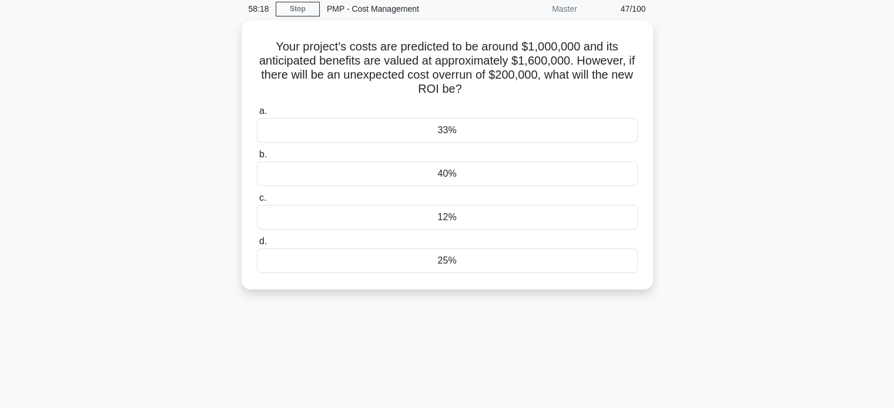
scroll to position [0, 0]
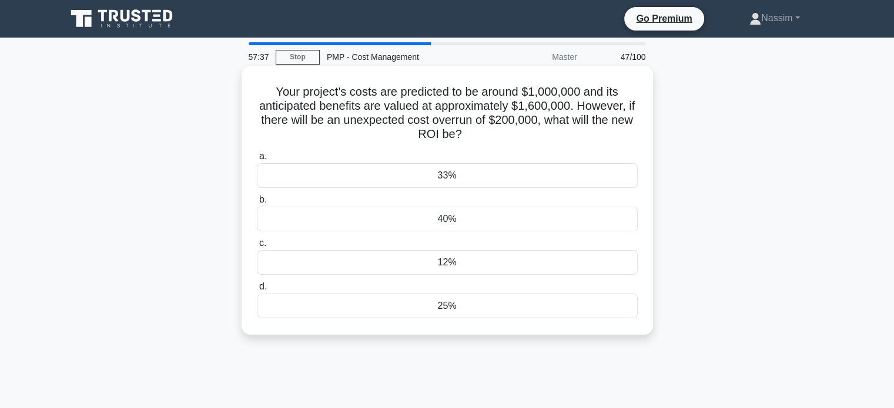
click at [456, 175] on div "33%" at bounding box center [447, 175] width 381 height 25
click at [257, 160] on input "a. 33%" at bounding box center [257, 157] width 0 height 8
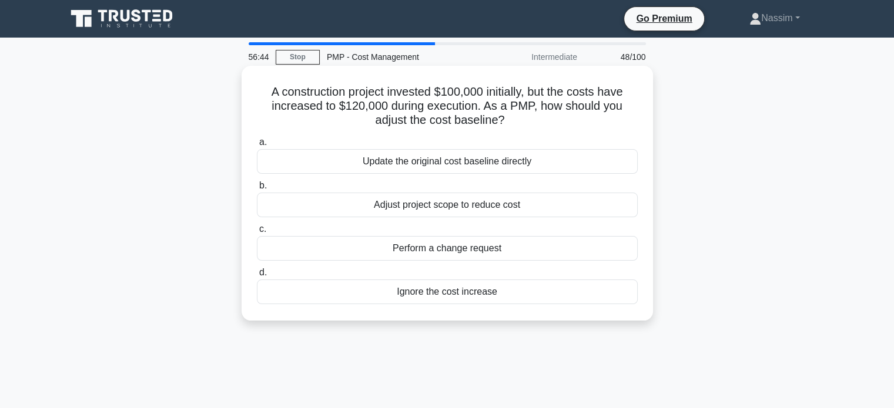
click at [443, 252] on div "Perform a change request" at bounding box center [447, 248] width 381 height 25
click at [257, 233] on input "c. Perform a change request" at bounding box center [257, 230] width 0 height 8
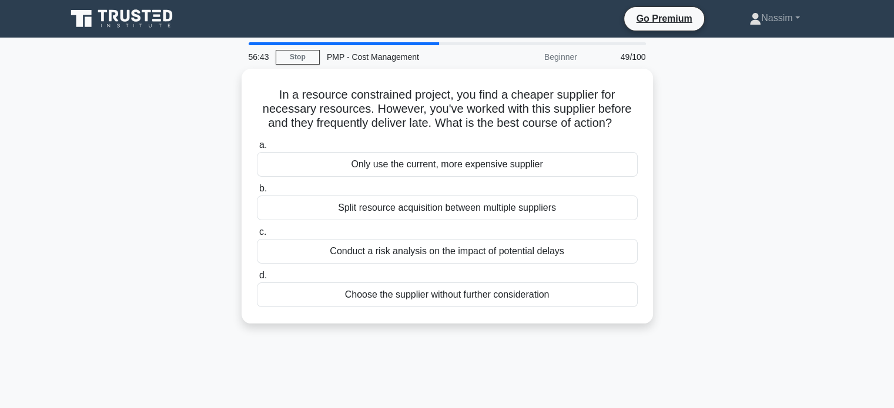
click at [884, 229] on main "56:43 Stop PMP - Cost Management Beginner 49/100 In a resource constrained proj…" at bounding box center [447, 336] width 894 height 597
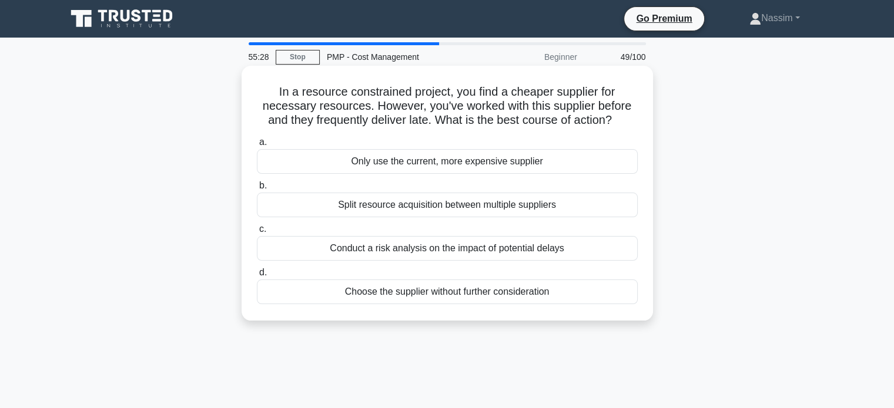
click at [410, 246] on div "Conduct a risk analysis on the impact of potential delays" at bounding box center [447, 248] width 381 height 25
click at [257, 233] on input "c. Conduct a risk analysis on the impact of potential delays" at bounding box center [257, 230] width 0 height 8
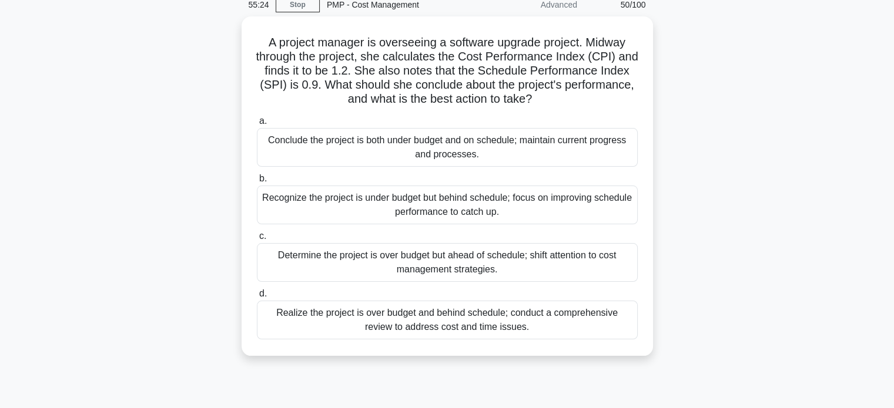
scroll to position [56, 0]
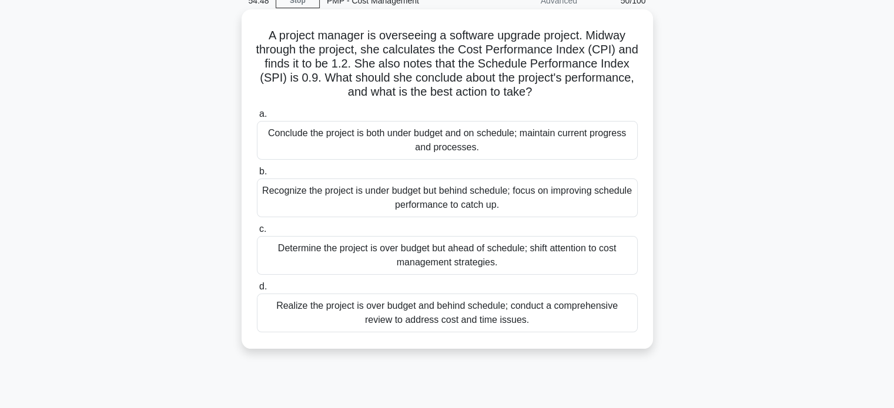
click at [418, 194] on div "Recognize the project is under budget but behind schedule; focus on improving s…" at bounding box center [447, 198] width 381 height 39
click at [257, 176] on input "b. Recognize the project is under budget but behind schedule; focus on improvin…" at bounding box center [257, 172] width 0 height 8
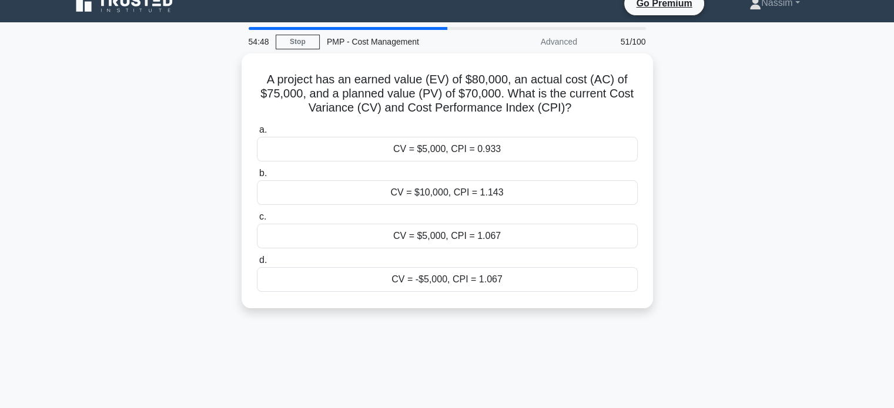
scroll to position [0, 0]
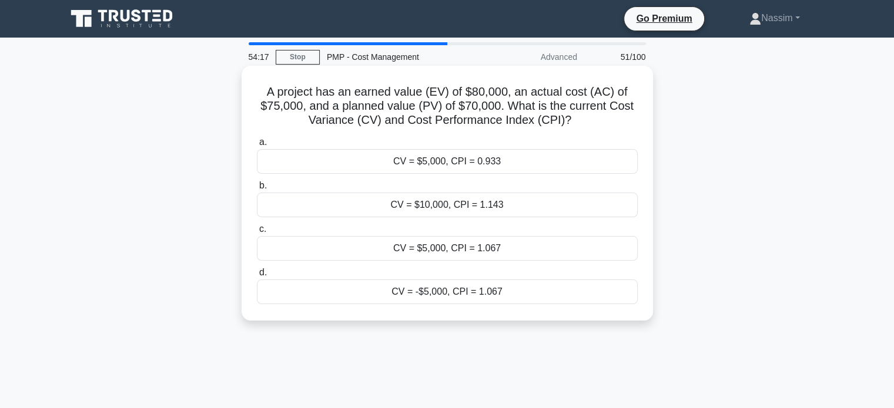
click at [487, 254] on div "CV = $5,000, CPI = 1.067" at bounding box center [447, 248] width 381 height 25
click at [257, 233] on input "c. CV = $5,000, CPI = 1.067" at bounding box center [257, 230] width 0 height 8
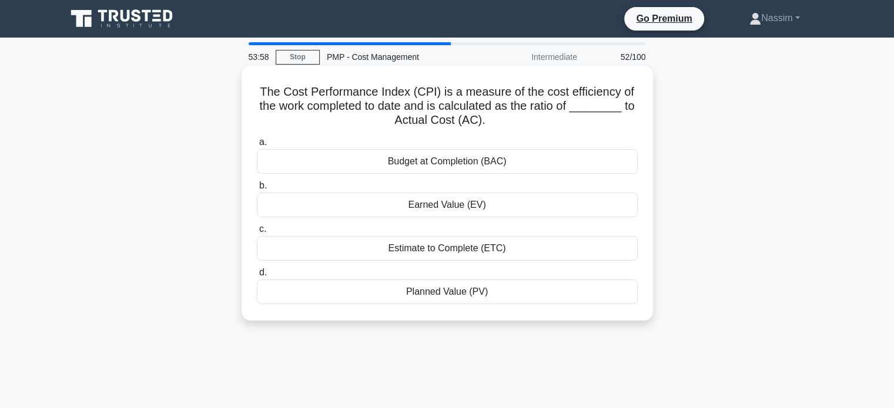
click at [461, 200] on div "Earned Value (EV)" at bounding box center [447, 205] width 381 height 25
click at [257, 190] on input "b. Earned Value (EV)" at bounding box center [257, 186] width 0 height 8
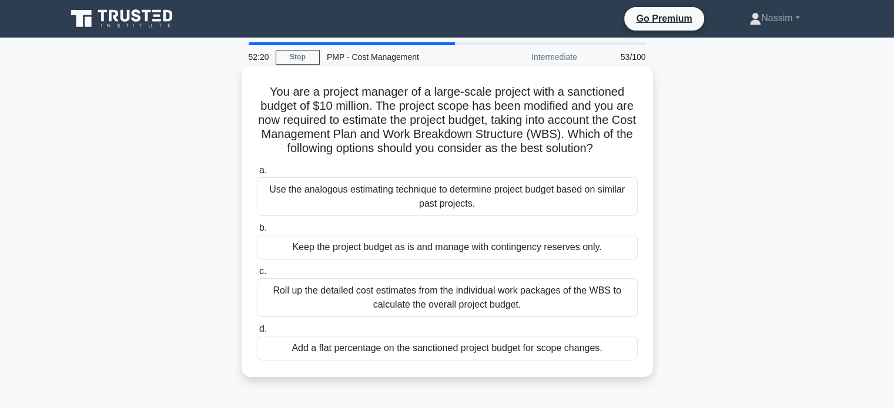
click at [420, 296] on div "Roll up the detailed cost estimates from the individual work packages of the WB…" at bounding box center [447, 298] width 381 height 39
click at [257, 276] on input "c. Roll up the detailed cost estimates from the individual work packages of the…" at bounding box center [257, 272] width 0 height 8
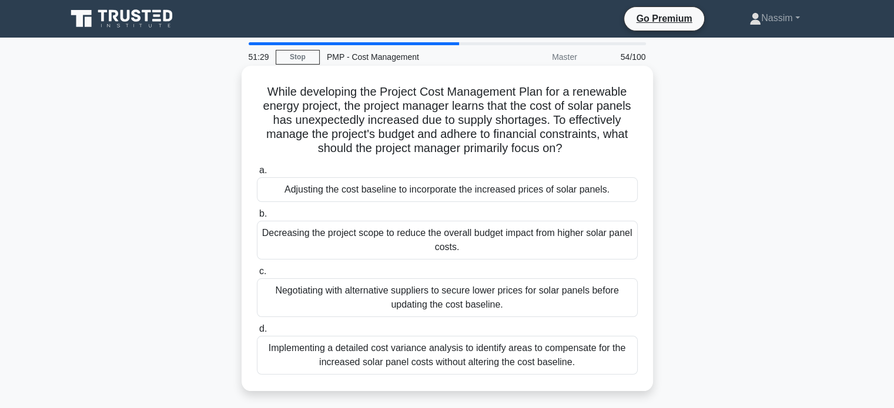
click at [424, 359] on div "Implementing a detailed cost variance analysis to identify areas to compensate …" at bounding box center [447, 355] width 381 height 39
click at [257, 333] on input "d. Implementing a detailed cost variance analysis to identify areas to compensa…" at bounding box center [257, 330] width 0 height 8
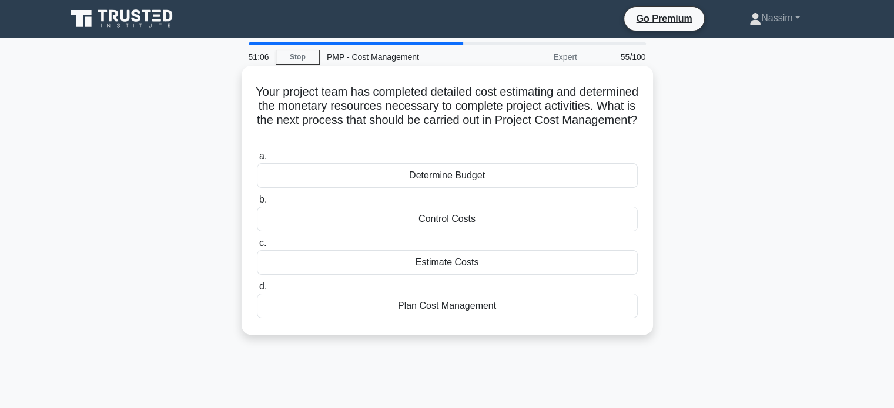
click at [445, 265] on div "Estimate Costs" at bounding box center [447, 262] width 381 height 25
click at [257, 247] on input "c. Estimate Costs" at bounding box center [257, 244] width 0 height 8
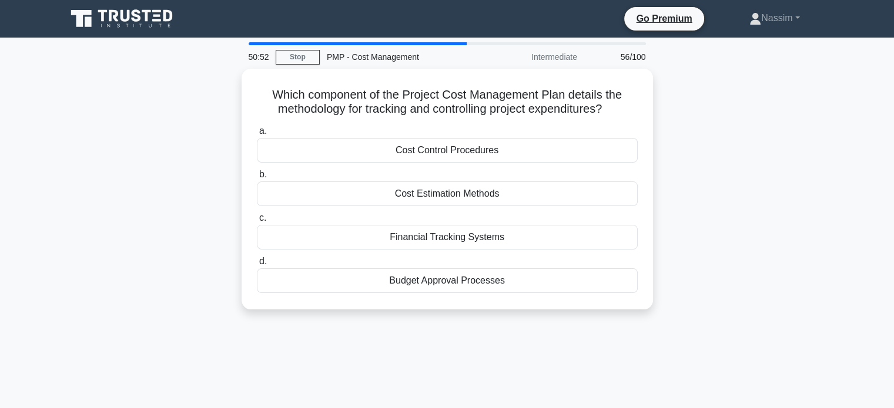
click at [765, 230] on div "Which component of the Project Cost Management Plan details the methodology for…" at bounding box center [447, 196] width 776 height 255
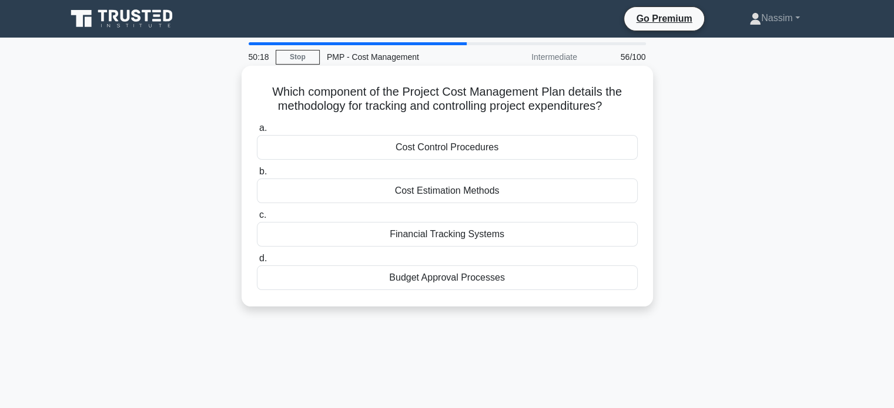
click at [428, 146] on div "Cost Control Procedures" at bounding box center [447, 147] width 381 height 25
click at [257, 132] on input "a. Cost Control Procedures" at bounding box center [257, 129] width 0 height 8
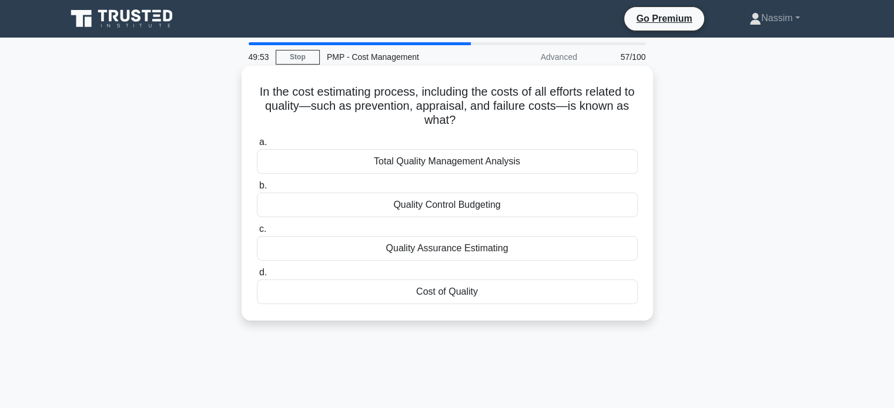
click at [436, 282] on div "Cost of Quality" at bounding box center [447, 292] width 381 height 25
click at [257, 277] on input "d. Cost of Quality" at bounding box center [257, 273] width 0 height 8
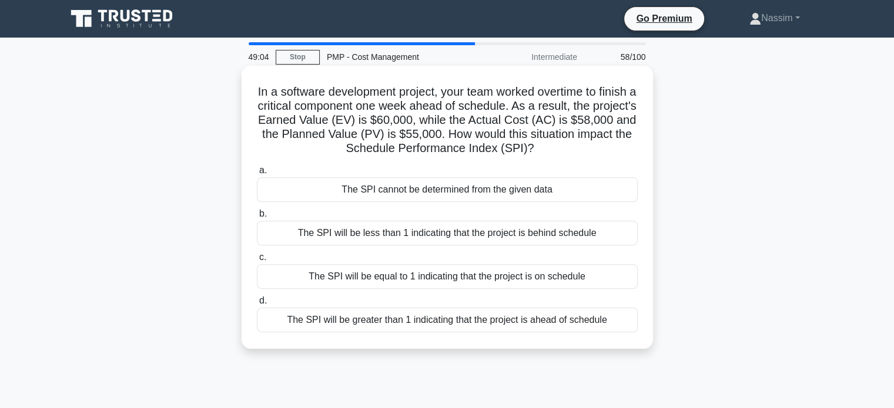
click at [493, 327] on div "The SPI will be greater than 1 indicating that the project is ahead of schedule" at bounding box center [447, 320] width 381 height 25
click at [257, 305] on input "d. The SPI will be greater than 1 indicating that the project is ahead of sched…" at bounding box center [257, 301] width 0 height 8
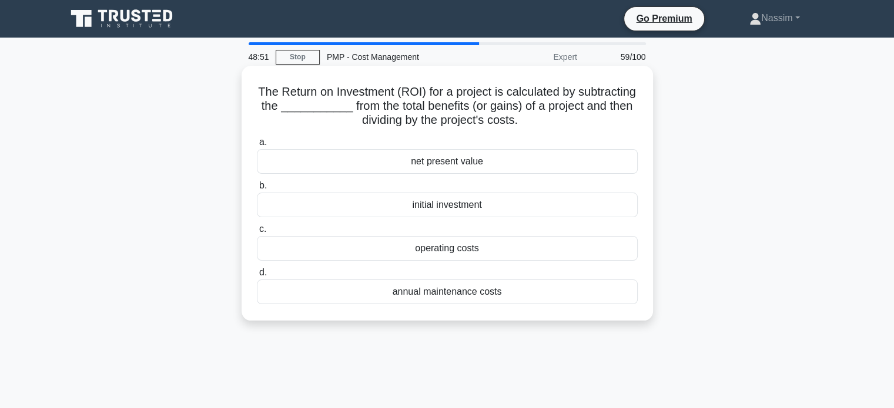
click at [461, 200] on div "initial investment" at bounding box center [447, 205] width 381 height 25
click at [257, 190] on input "b. initial investment" at bounding box center [257, 186] width 0 height 8
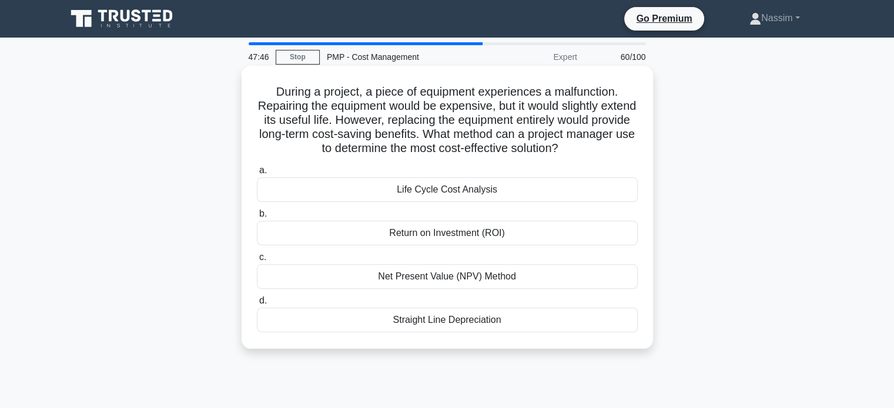
click at [447, 276] on div "Net Present Value (NPV) Method" at bounding box center [447, 276] width 381 height 25
click at [257, 262] on input "c. Net Present Value (NPV) Method" at bounding box center [257, 258] width 0 height 8
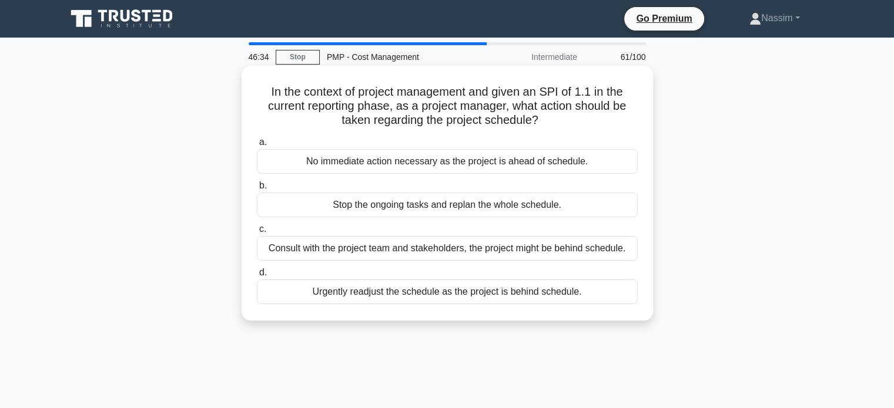
click at [454, 159] on div "No immediate action necessary as the project is ahead of schedule." at bounding box center [447, 161] width 381 height 25
click at [257, 146] on input "a. No immediate action necessary as the project is ahead of schedule." at bounding box center [257, 143] width 0 height 8
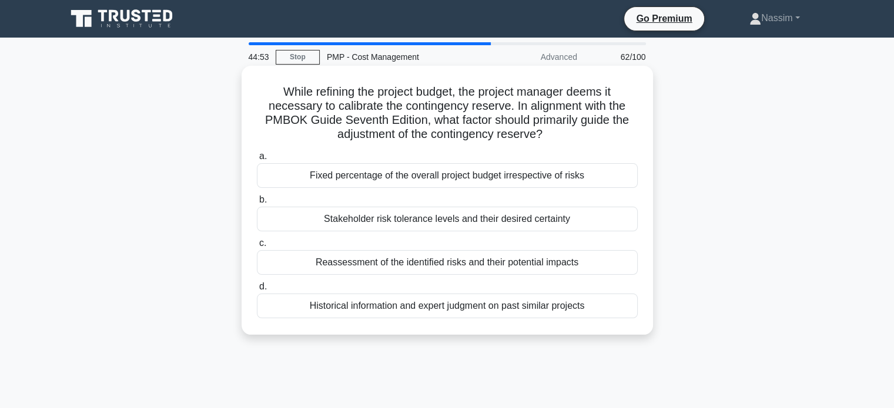
click at [391, 325] on div "While refining the project budget, the project manager deems it necessary to ca…" at bounding box center [447, 201] width 402 height 260
click at [402, 314] on div "Historical information and expert judgment on past similar projects" at bounding box center [447, 306] width 381 height 25
click at [257, 291] on input "d. Historical information and expert judgment on past similar projects" at bounding box center [257, 287] width 0 height 8
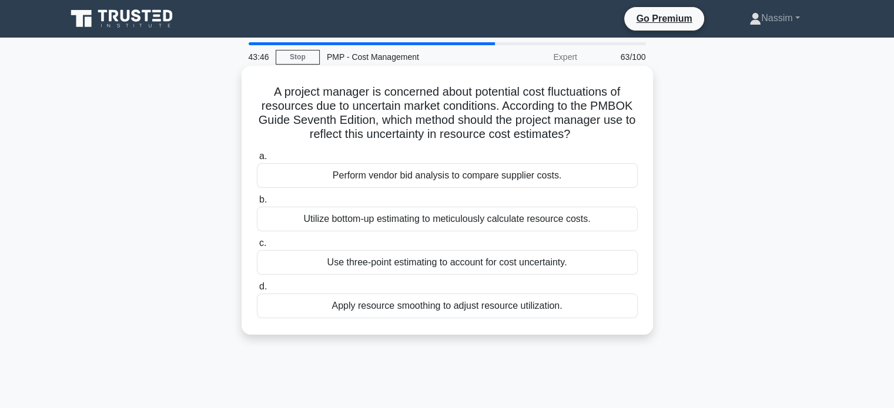
click at [558, 273] on div "Use three-point estimating to account for cost uncertainty." at bounding box center [447, 262] width 381 height 25
click at [257, 247] on input "c. Use three-point estimating to account for cost uncertainty." at bounding box center [257, 244] width 0 height 8
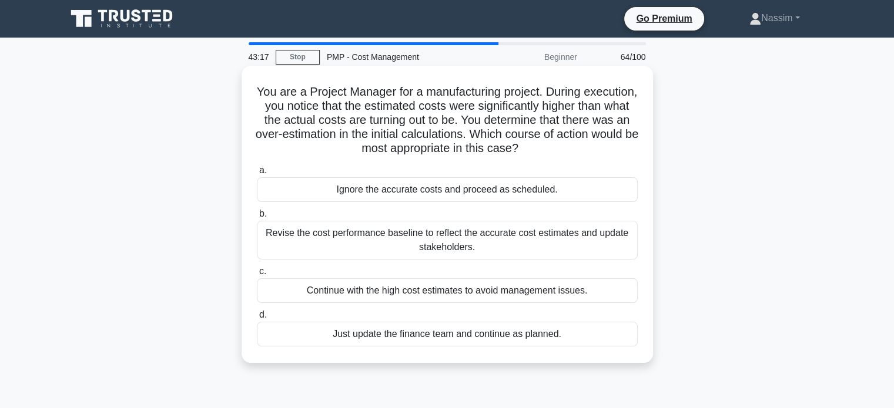
click at [419, 245] on div "Revise the cost performance baseline to reflect the accurate cost estimates and…" at bounding box center [447, 240] width 381 height 39
click at [257, 218] on input "b. Revise the cost performance baseline to reflect the accurate cost estimates …" at bounding box center [257, 214] width 0 height 8
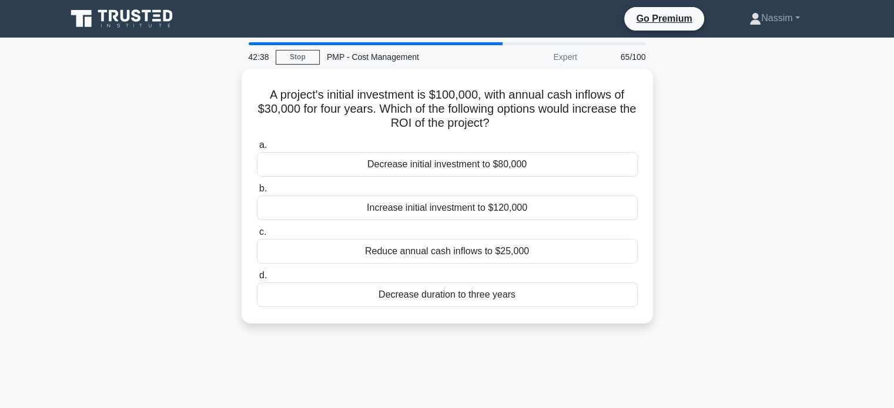
click at [678, 224] on div "A project's initial investment is $100,000, with annual cash inflows of $30,000…" at bounding box center [447, 203] width 776 height 269
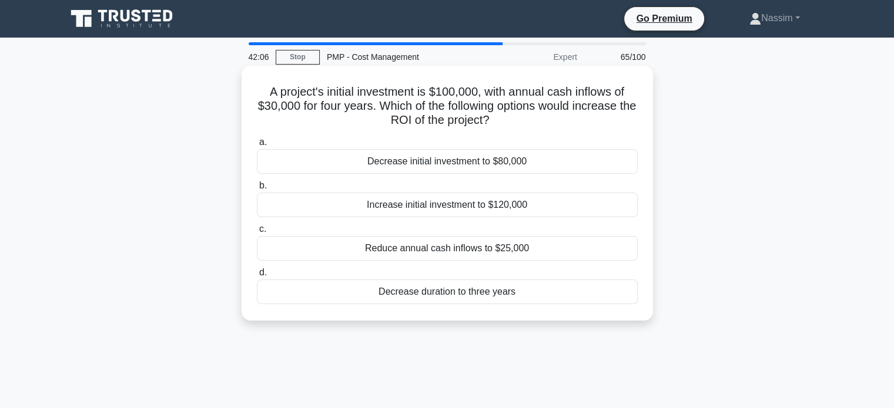
click at [450, 163] on div "Decrease initial investment to $80,000" at bounding box center [447, 161] width 381 height 25
click at [257, 146] on input "a. Decrease initial investment to $80,000" at bounding box center [257, 143] width 0 height 8
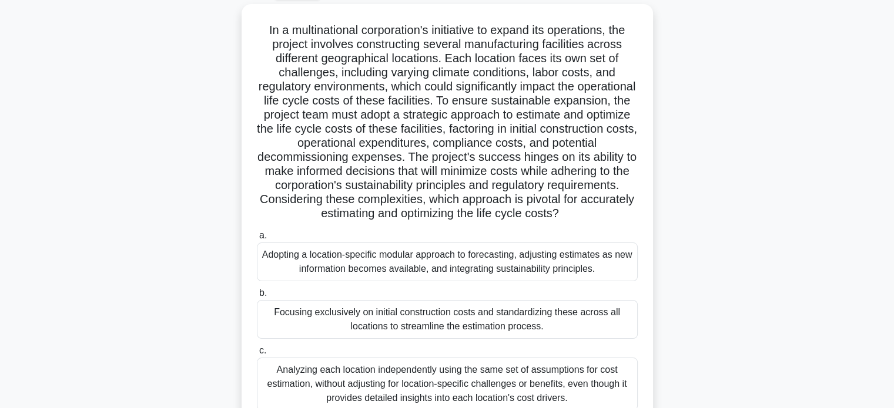
scroll to position [51, 0]
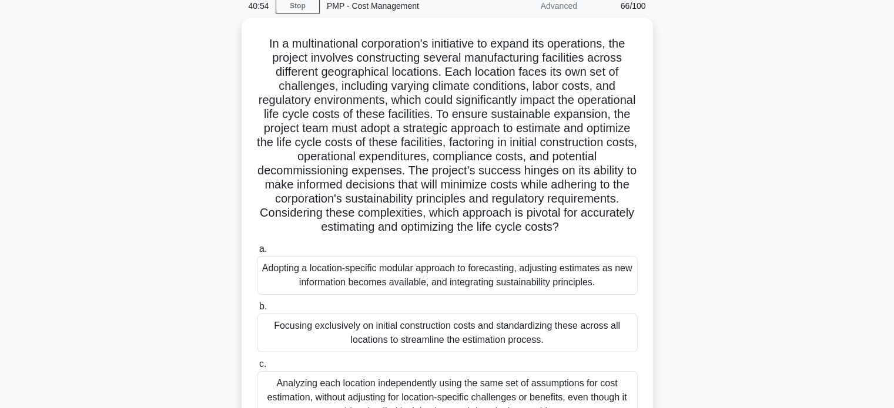
click at [777, 67] on div ".spinner_0XTQ{transform-origin:center;animation:spinner_y6GP .75s linear infini…" at bounding box center [447, 265] width 776 height 495
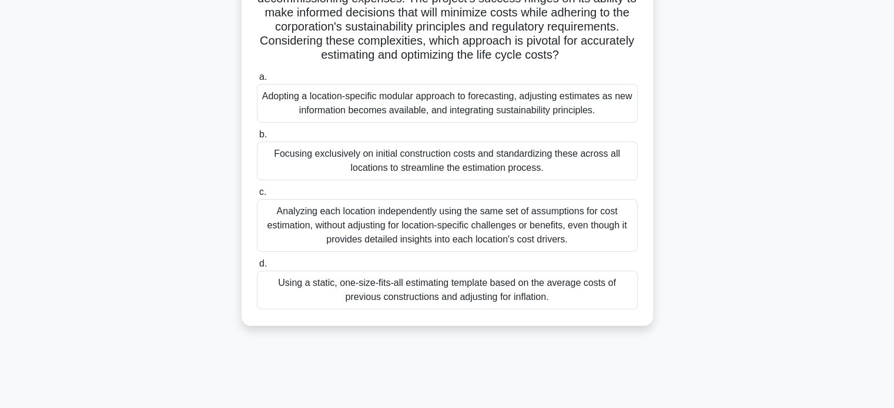
scroll to position [226, 0]
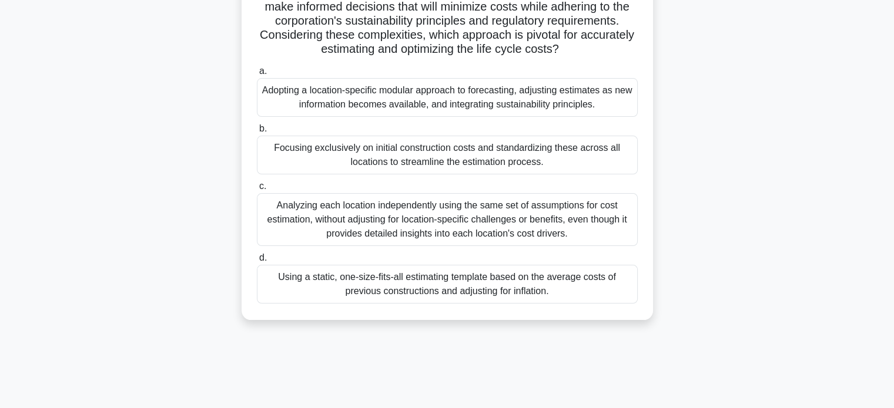
click at [450, 217] on div "Analyzing each location independently using the same set of assumptions for cos…" at bounding box center [447, 219] width 381 height 53
click at [257, 190] on input "c. Analyzing each location independently using the same set of assumptions for …" at bounding box center [257, 187] width 0 height 8
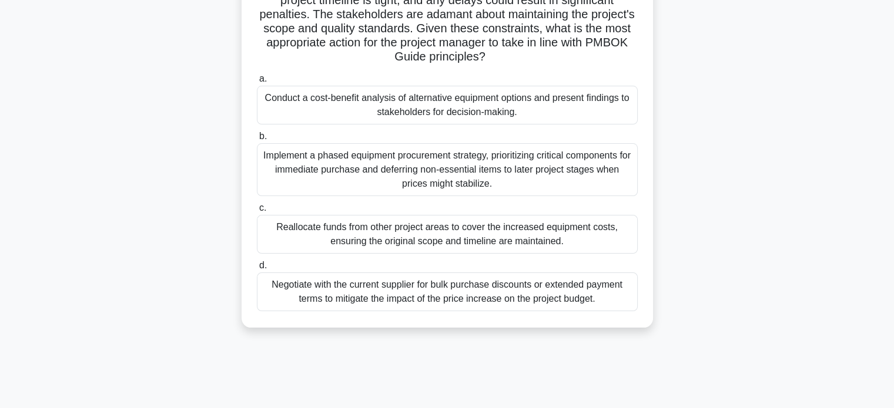
scroll to position [152, 0]
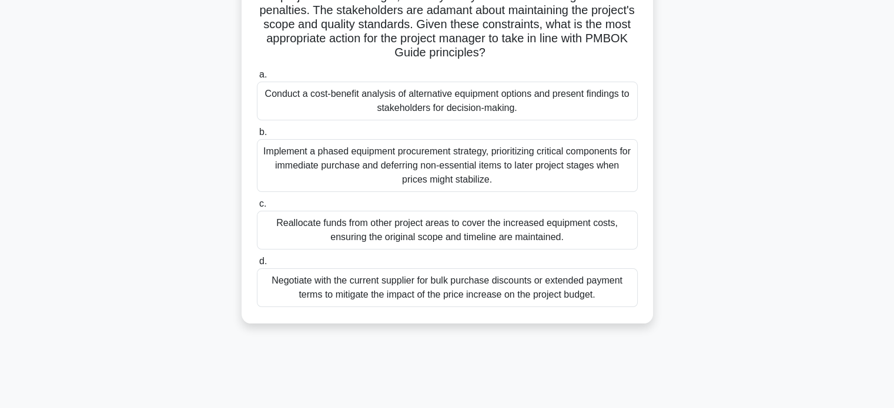
click at [464, 105] on div "Conduct a cost-benefit analysis of alternative equipment options and present fi…" at bounding box center [447, 101] width 381 height 39
click at [257, 79] on input "a. Conduct a cost-benefit analysis of alternative equipment options and present…" at bounding box center [257, 75] width 0 height 8
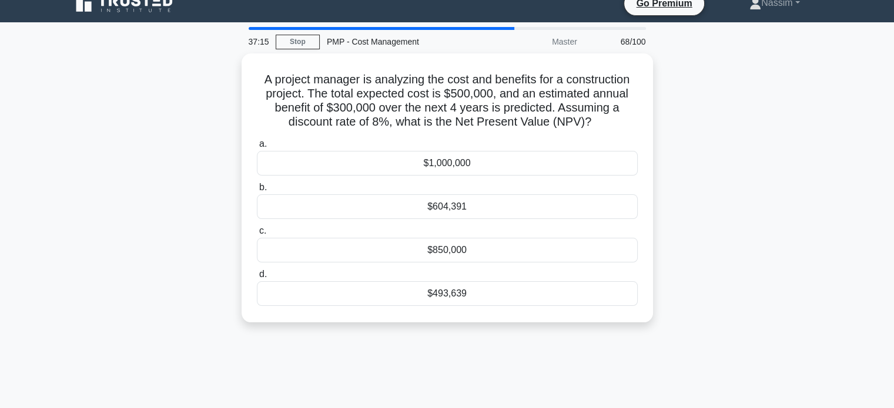
scroll to position [0, 0]
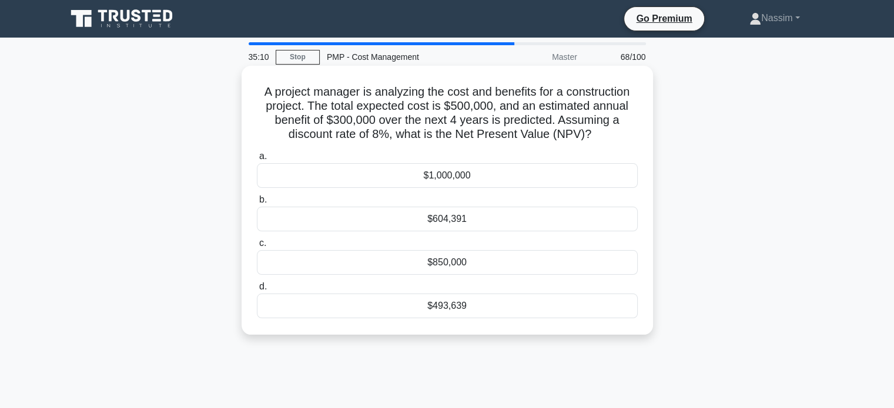
click at [460, 303] on div "$493,639" at bounding box center [447, 306] width 381 height 25
click at [257, 291] on input "d. $493,639" at bounding box center [257, 287] width 0 height 8
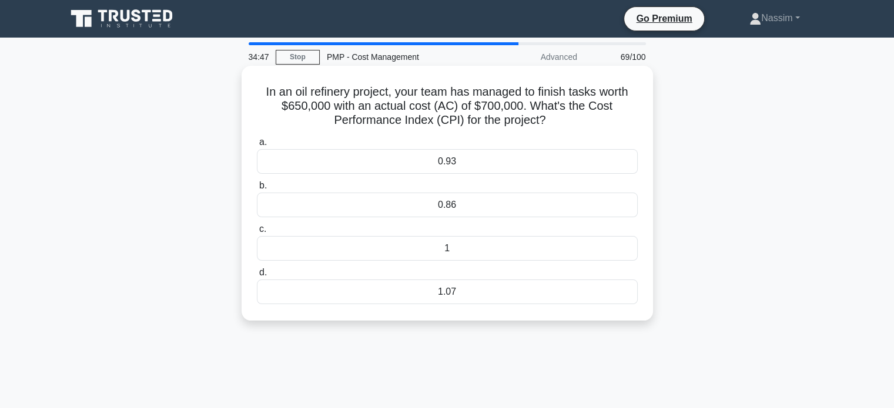
click at [469, 167] on div "0.93" at bounding box center [447, 161] width 381 height 25
click at [257, 146] on input "a. 0.93" at bounding box center [257, 143] width 0 height 8
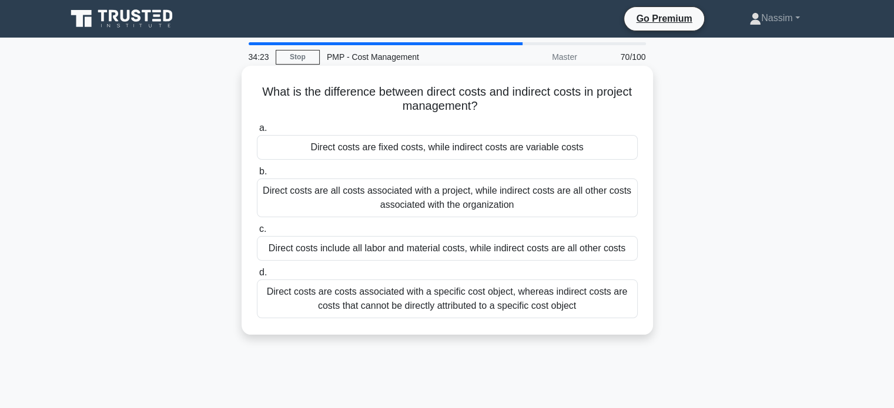
click at [443, 197] on div "Direct costs are all costs associated with a project, while indirect costs are …" at bounding box center [447, 198] width 381 height 39
click at [257, 176] on input "b. Direct costs are all costs associated with a project, while indirect costs a…" at bounding box center [257, 172] width 0 height 8
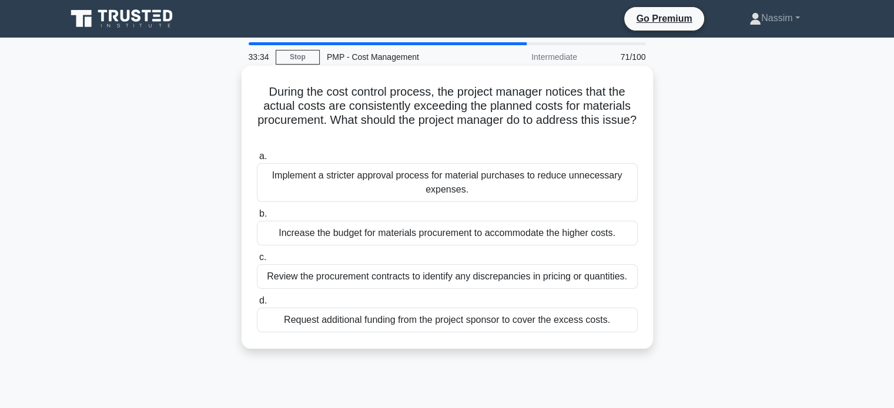
click at [444, 175] on div "Implement a stricter approval process for material purchases to reduce unnecess…" at bounding box center [447, 182] width 381 height 39
click at [257, 160] on input "a. Implement a stricter approval process for material purchases to reduce unnec…" at bounding box center [257, 157] width 0 height 8
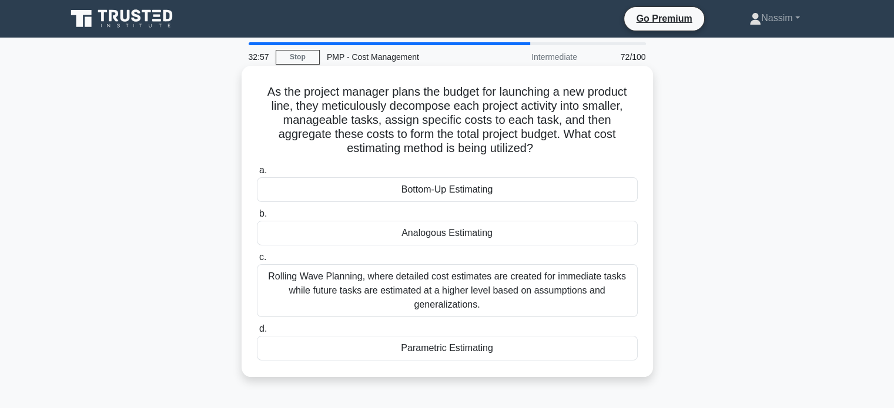
click at [397, 298] on div "Rolling Wave Planning, where detailed cost estimates are created for immediate …" at bounding box center [447, 290] width 381 height 53
click at [257, 262] on input "c. Rolling Wave Planning, where detailed cost estimates are created for immedia…" at bounding box center [257, 258] width 0 height 8
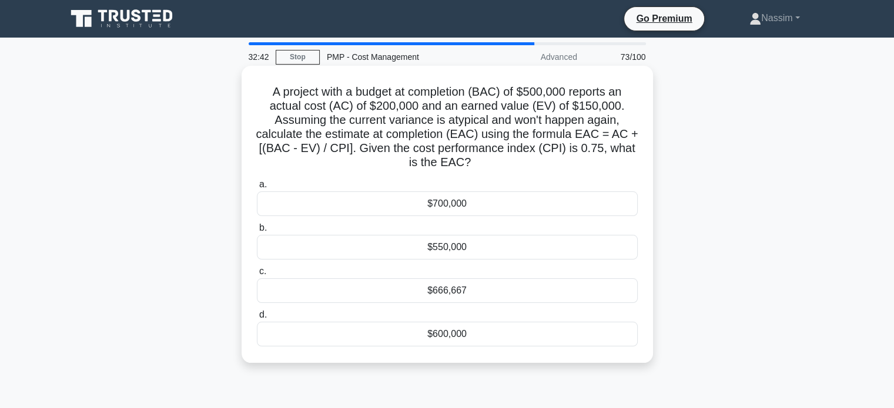
click at [464, 254] on div "$550,000" at bounding box center [447, 247] width 381 height 25
click at [257, 232] on input "b. $550,000" at bounding box center [257, 228] width 0 height 8
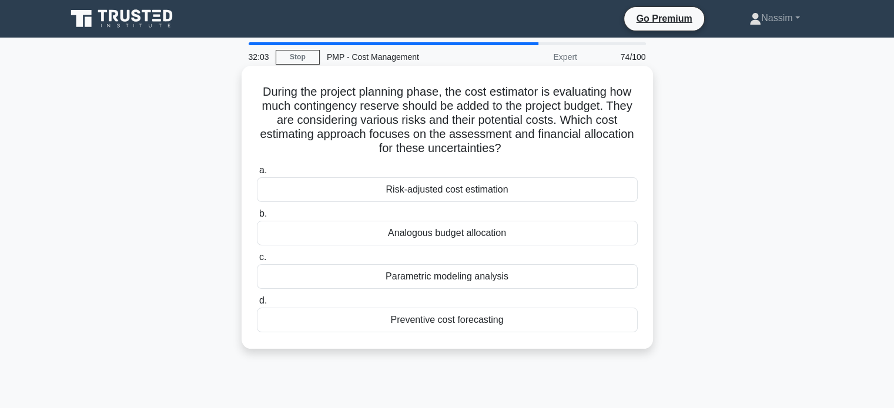
click at [459, 190] on div "Risk-adjusted cost estimation" at bounding box center [447, 189] width 381 height 25
click at [257, 175] on input "a. Risk-adjusted cost estimation" at bounding box center [257, 171] width 0 height 8
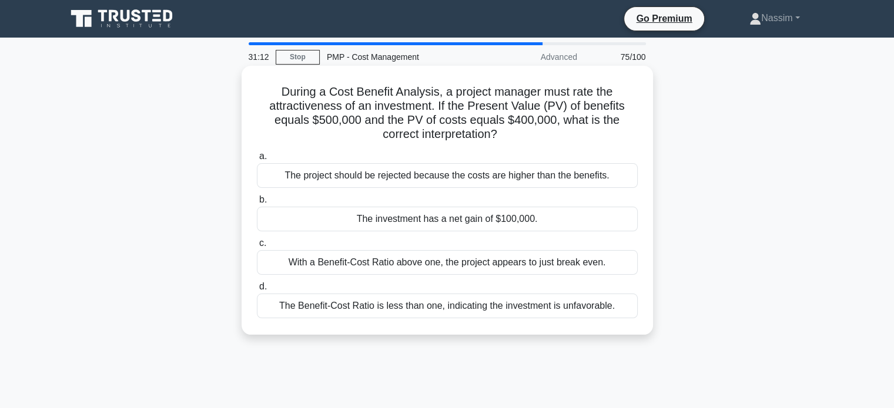
click at [435, 222] on div "The investment has a net gain of $100,000." at bounding box center [447, 219] width 381 height 25
click at [257, 204] on input "b. The investment has a net gain of $100,000." at bounding box center [257, 200] width 0 height 8
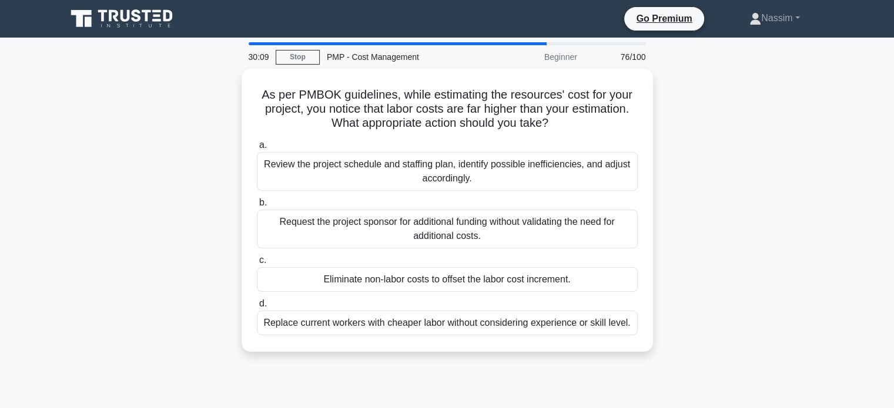
click at [179, 179] on div "As per PMBOK guidelines, while estimating the resources' cost for your project,…" at bounding box center [447, 217] width 776 height 297
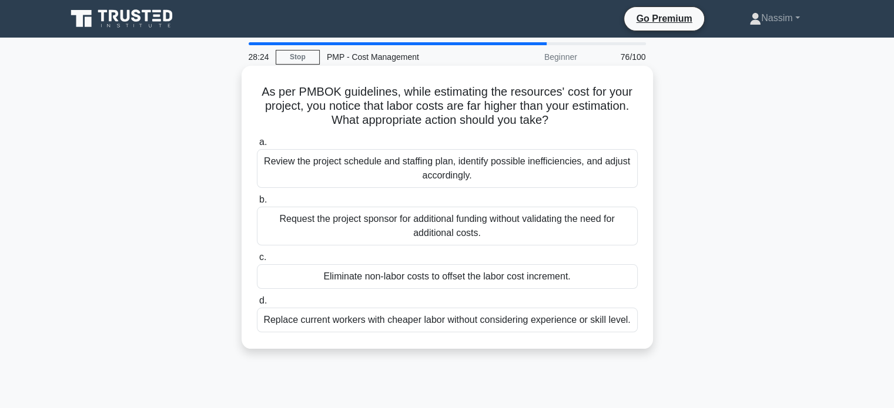
click at [513, 180] on div "Review the project schedule and staffing plan, identify possible inefficiencies…" at bounding box center [447, 168] width 381 height 39
click at [257, 146] on input "a. Review the project schedule and staffing plan, identify possible inefficienc…" at bounding box center [257, 143] width 0 height 8
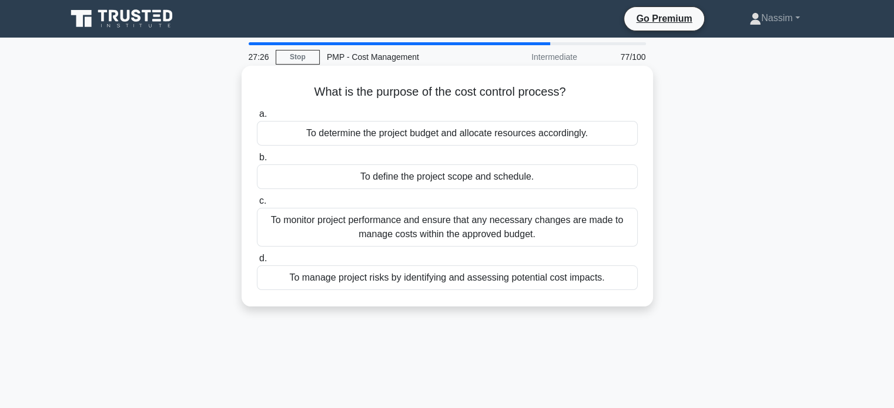
click at [548, 136] on div "To determine the project budget and allocate resources accordingly." at bounding box center [447, 133] width 381 height 25
click at [257, 118] on input "a. To determine the project budget and allocate resources accordingly." at bounding box center [257, 114] width 0 height 8
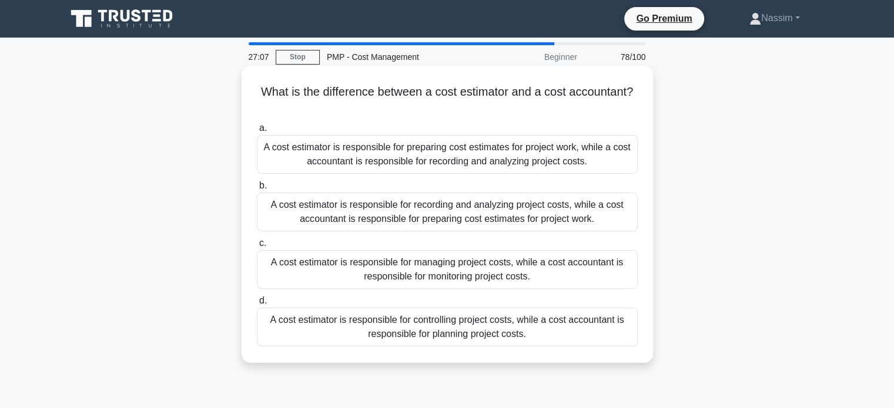
click at [473, 162] on div "A cost estimator is responsible for preparing cost estimates for project work, …" at bounding box center [447, 154] width 381 height 39
click at [257, 132] on input "a. A cost estimator is responsible for preparing cost estimates for project wor…" at bounding box center [257, 129] width 0 height 8
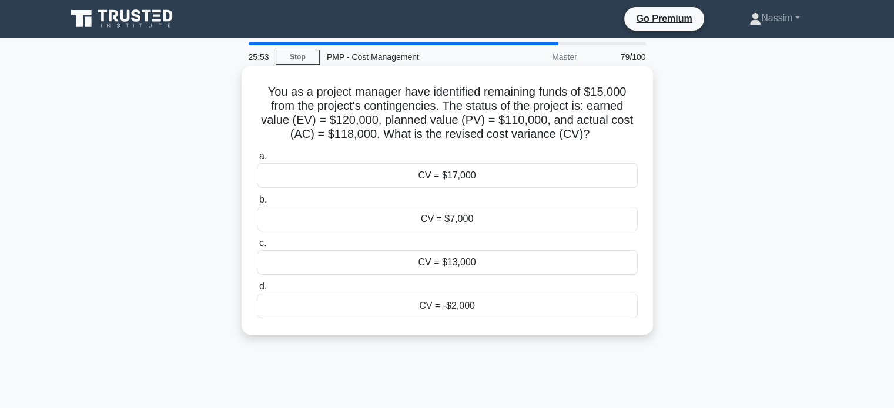
click at [472, 213] on div "CV = $7,000" at bounding box center [447, 219] width 381 height 25
click at [257, 204] on input "b. CV = $7,000" at bounding box center [257, 200] width 0 height 8
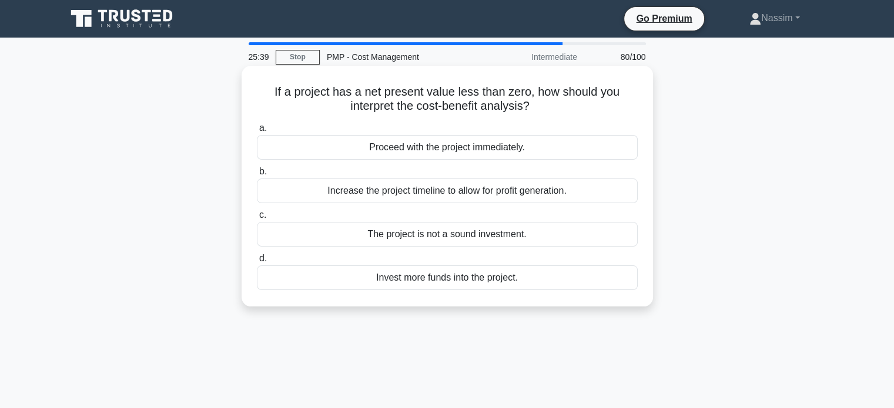
click at [485, 233] on div "The project is not a sound investment." at bounding box center [447, 234] width 381 height 25
click at [257, 219] on input "c. The project is not a sound investment." at bounding box center [257, 216] width 0 height 8
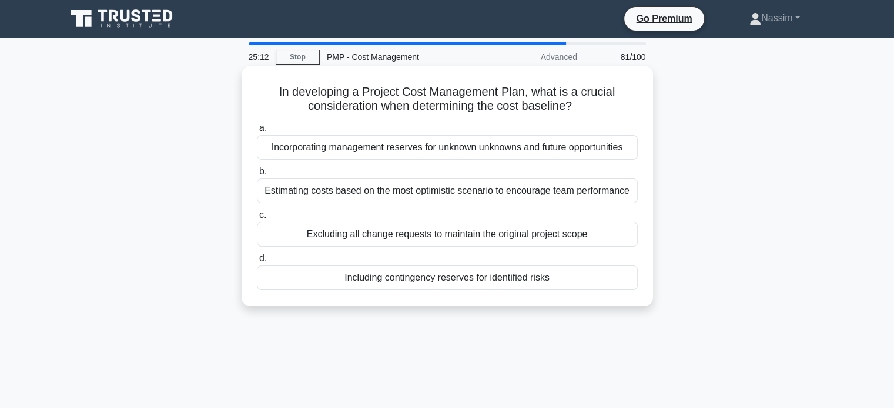
click at [503, 190] on div "Estimating costs based on the most optimistic scenario to encourage team perfor…" at bounding box center [447, 191] width 381 height 25
click at [257, 176] on input "b. Estimating costs based on the most optimistic scenario to encourage team per…" at bounding box center [257, 172] width 0 height 8
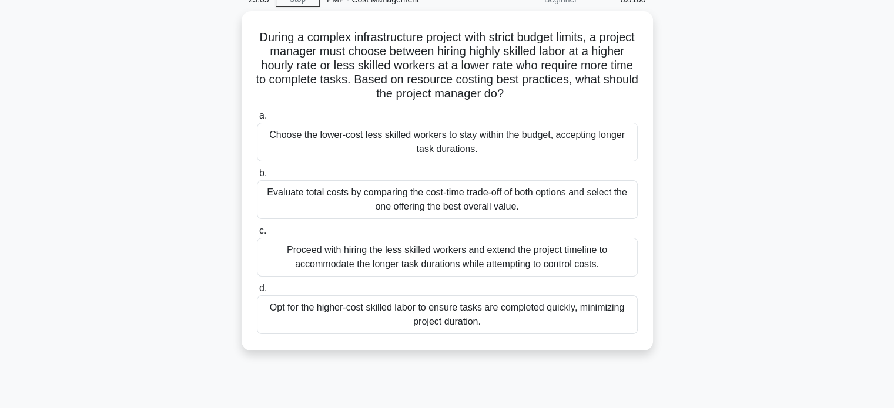
scroll to position [59, 0]
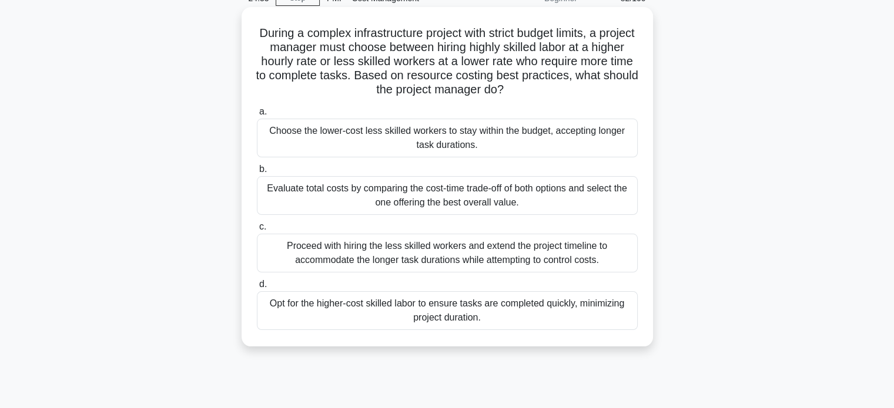
click at [387, 200] on div "Evaluate total costs by comparing the cost-time trade-off of both options and s…" at bounding box center [447, 195] width 381 height 39
click at [257, 173] on input "b. Evaluate total costs by comparing the cost-time trade-off of both options an…" at bounding box center [257, 170] width 0 height 8
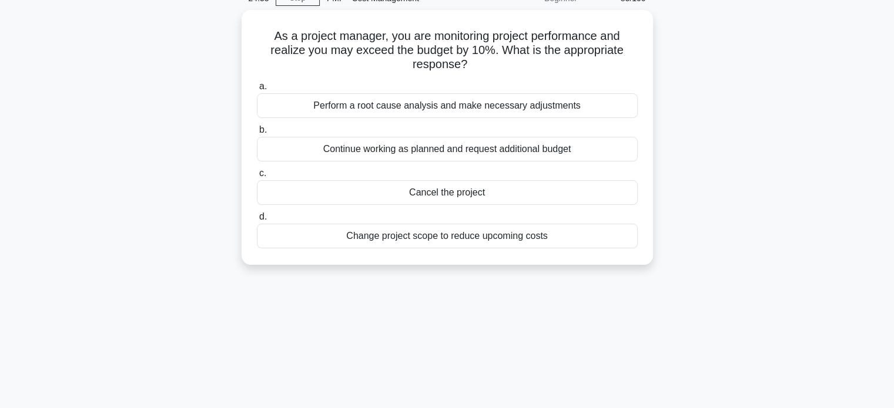
scroll to position [0, 0]
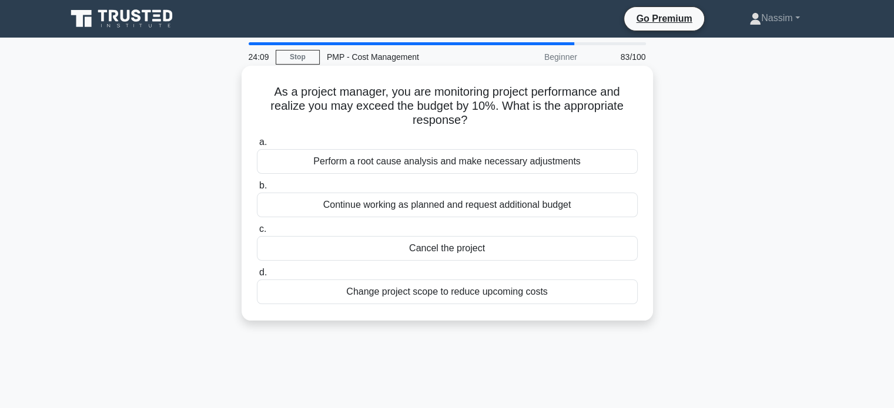
click at [545, 171] on div "Perform a root cause analysis and make necessary adjustments" at bounding box center [447, 161] width 381 height 25
click at [257, 146] on input "a. Perform a root cause analysis and make necessary adjustments" at bounding box center [257, 143] width 0 height 8
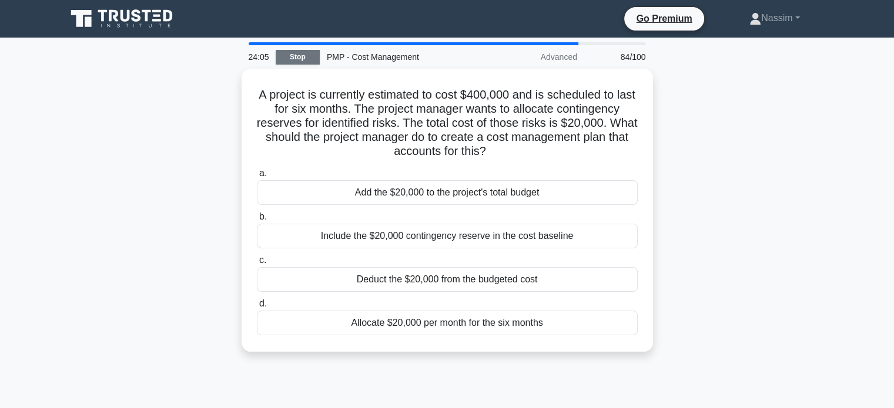
click at [291, 56] on link "Stop" at bounding box center [298, 57] width 44 height 15
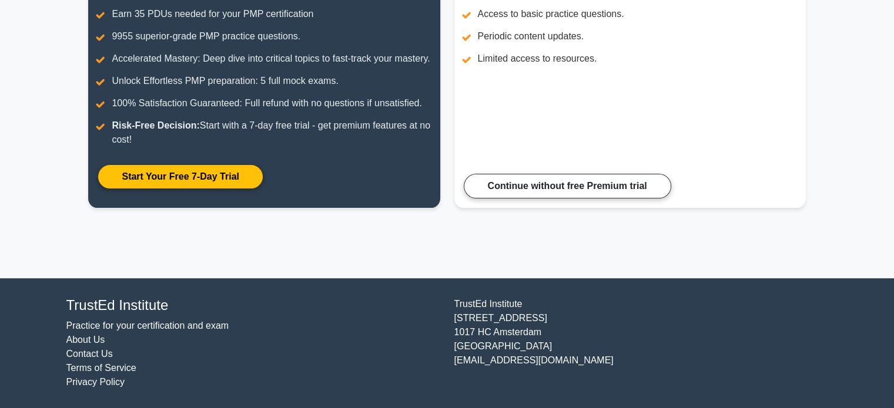
scroll to position [215, 0]
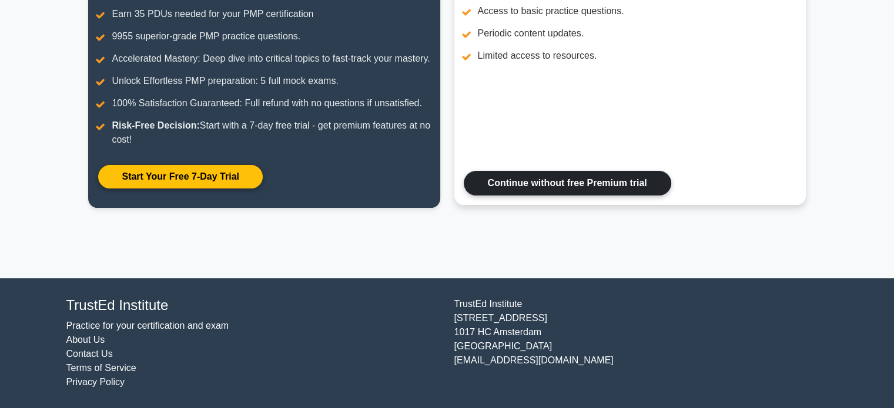
click at [592, 185] on link "Continue without free Premium trial" at bounding box center [567, 183] width 207 height 25
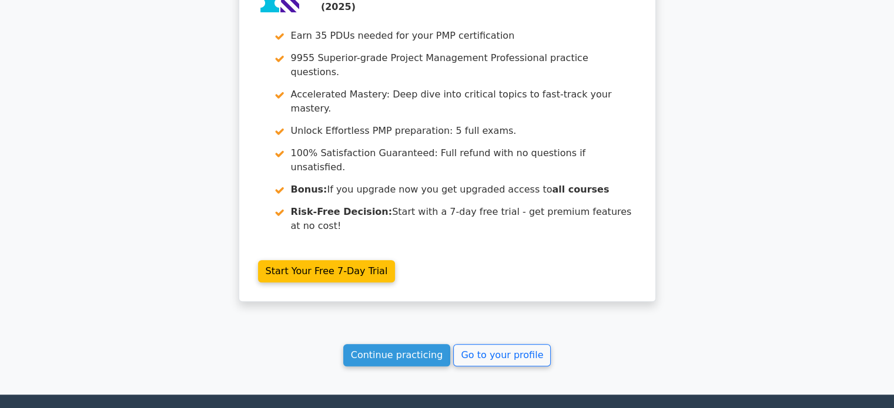
scroll to position [1079, 0]
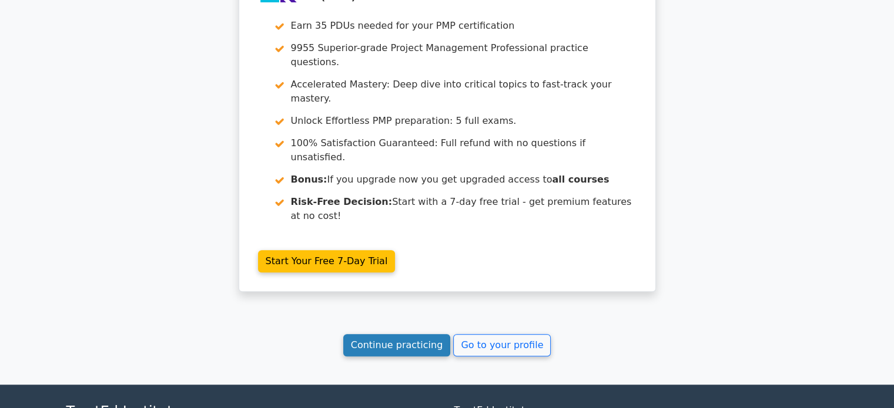
click at [388, 334] on link "Continue practicing" at bounding box center [397, 345] width 108 height 22
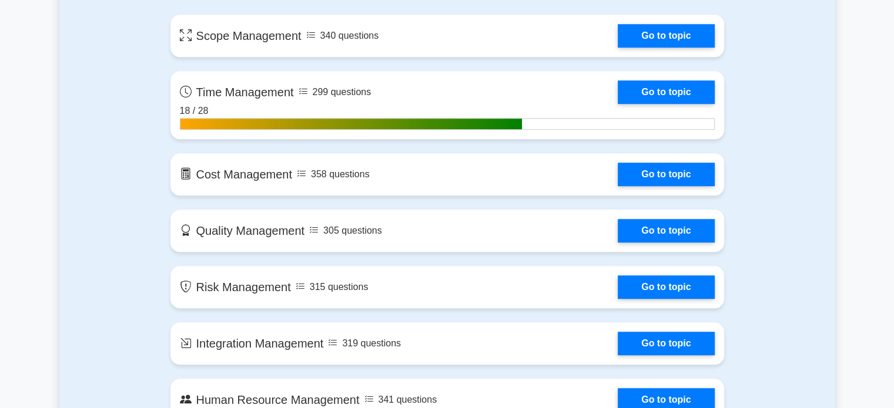
scroll to position [870, 0]
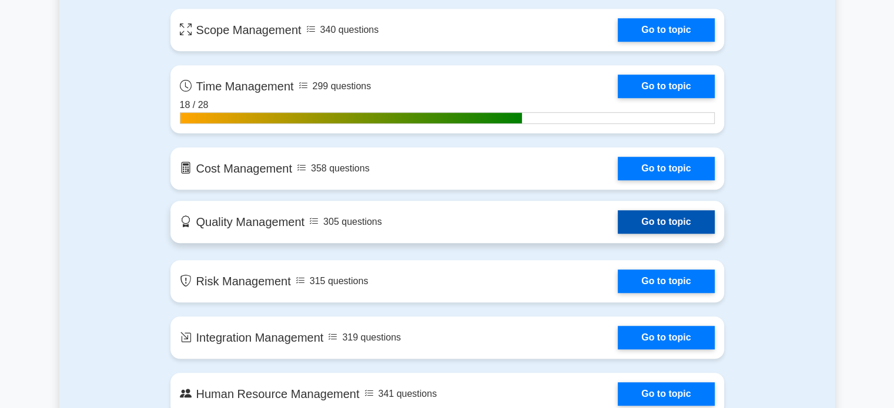
click at [692, 223] on link "Go to topic" at bounding box center [666, 222] width 96 height 24
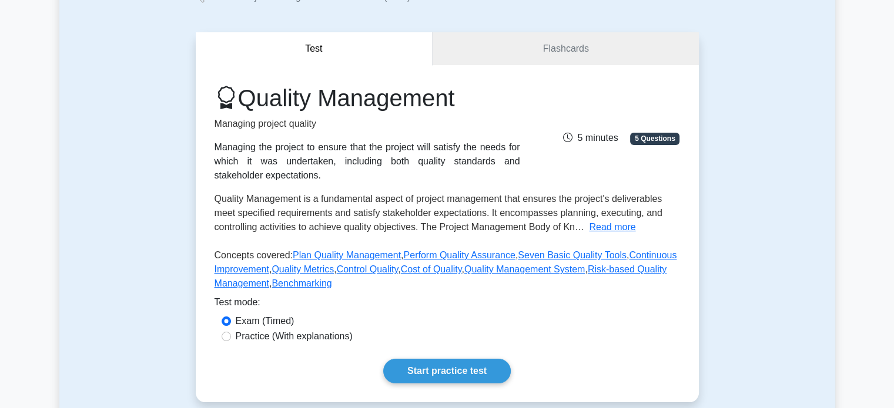
scroll to position [92, 0]
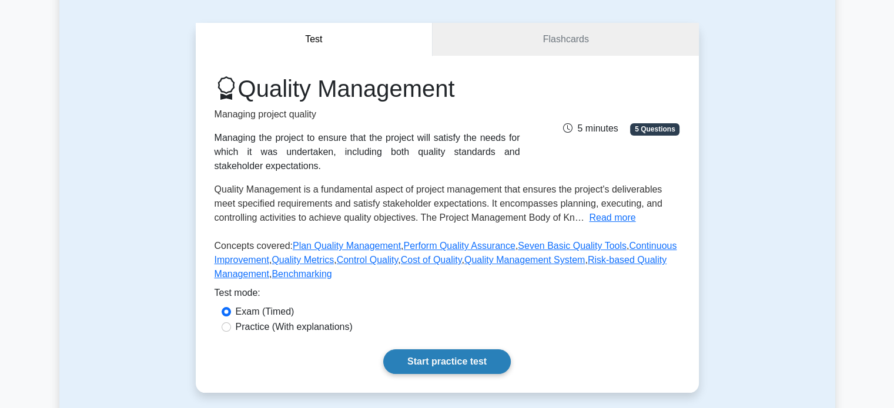
click at [458, 362] on link "Start practice test" at bounding box center [447, 362] width 128 height 25
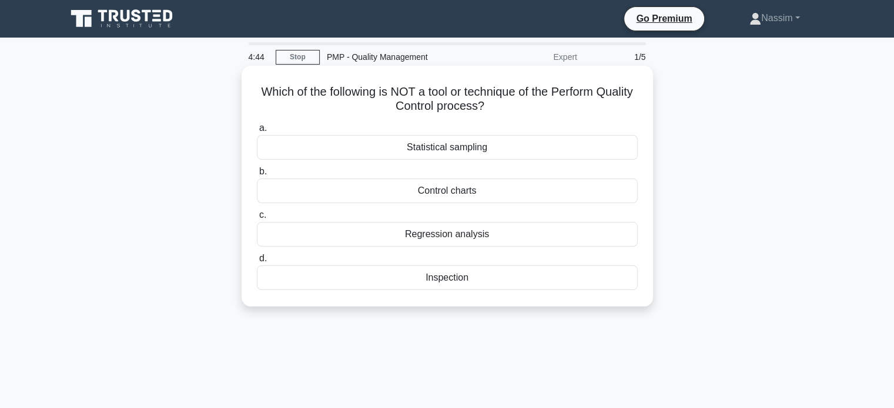
click at [481, 235] on div "Regression analysis" at bounding box center [447, 234] width 381 height 25
click at [257, 219] on input "c. Regression analysis" at bounding box center [257, 216] width 0 height 8
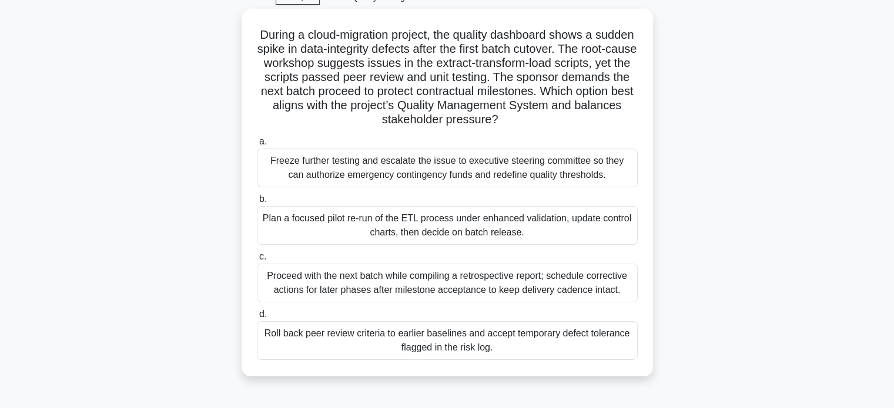
scroll to position [62, 0]
